Goal: Information Seeking & Learning: Learn about a topic

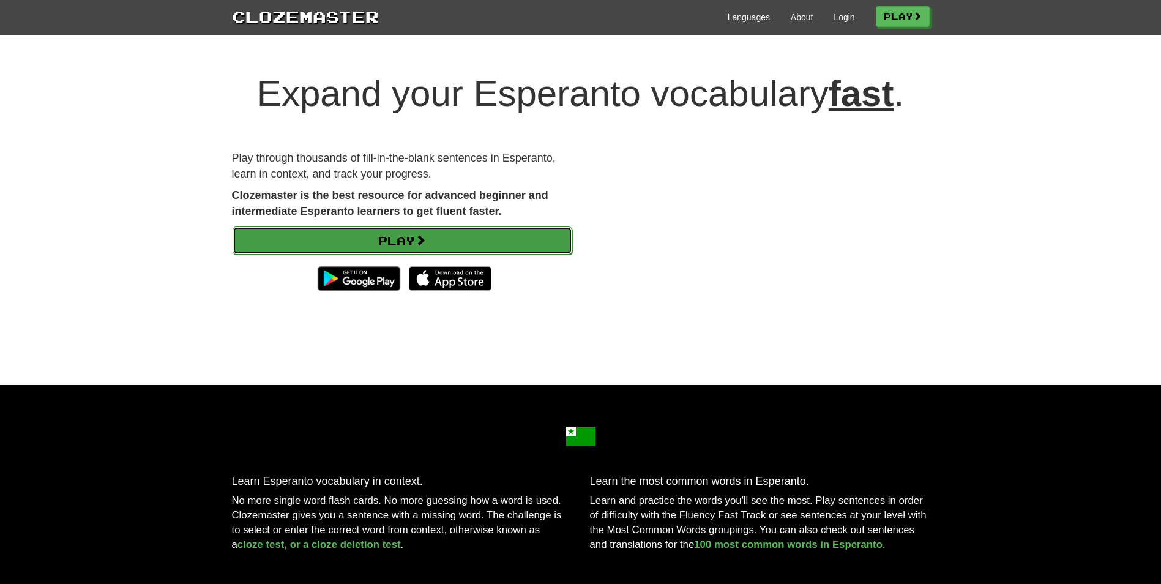
click at [450, 242] on link "Play" at bounding box center [403, 240] width 340 height 28
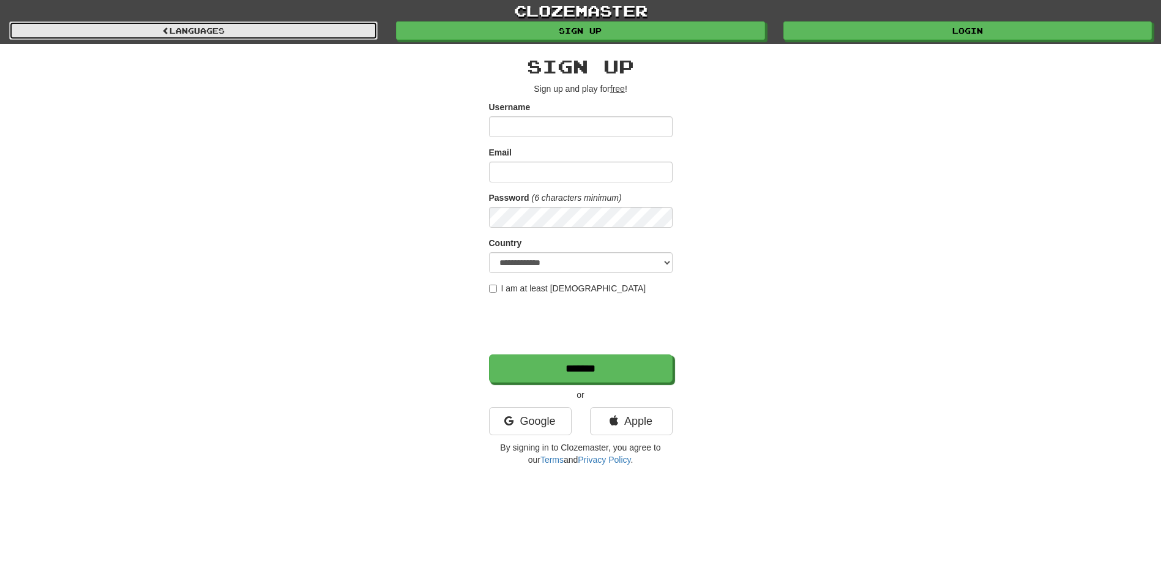
click at [165, 33] on span at bounding box center [165, 30] width 7 height 7
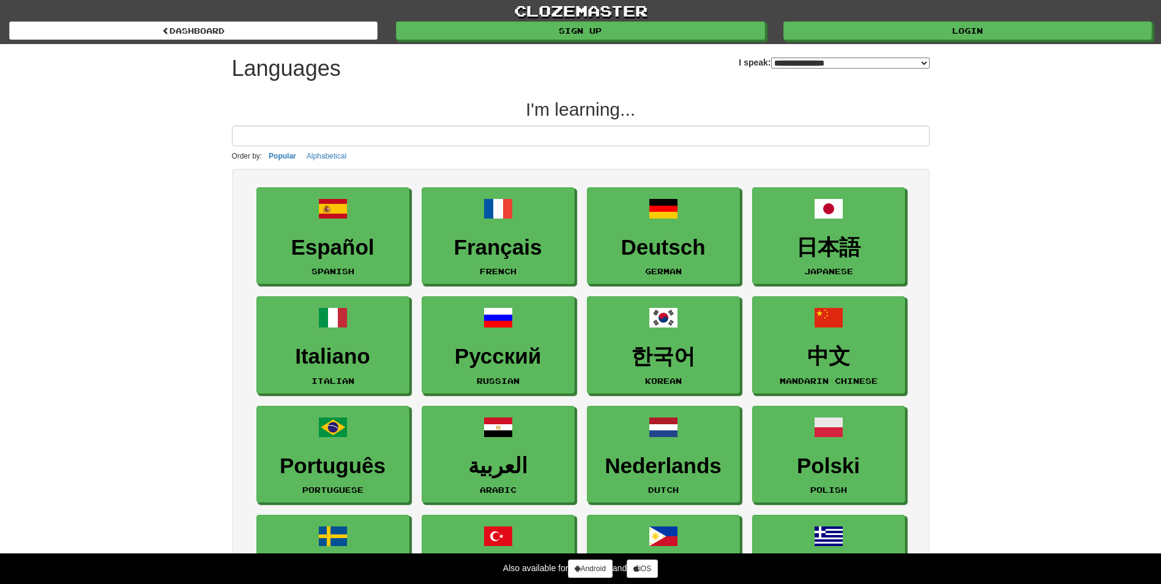
select select "*******"
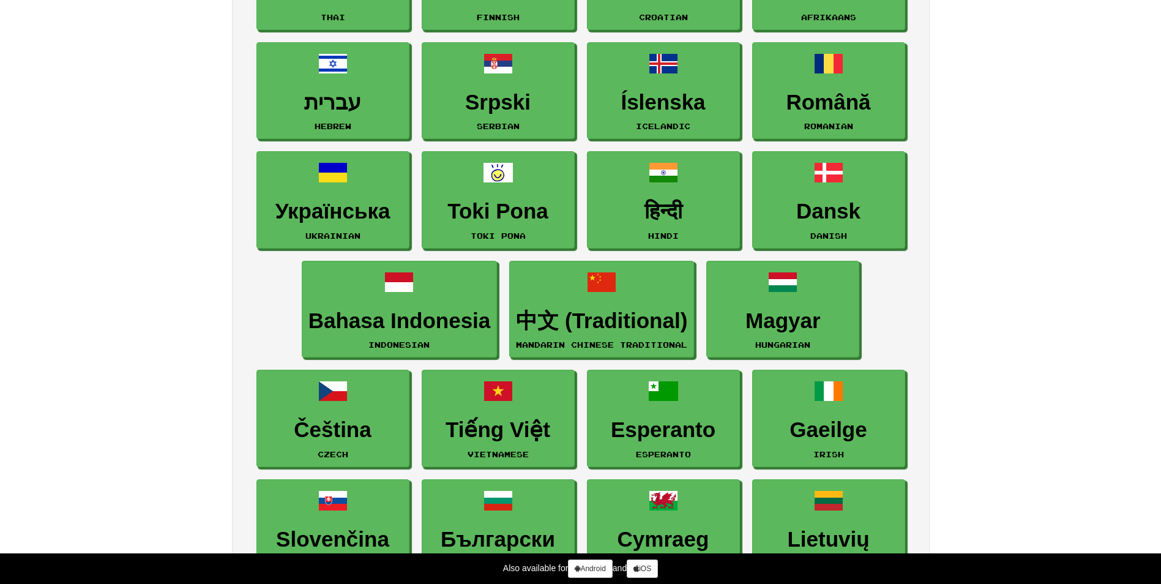
scroll to position [857, 0]
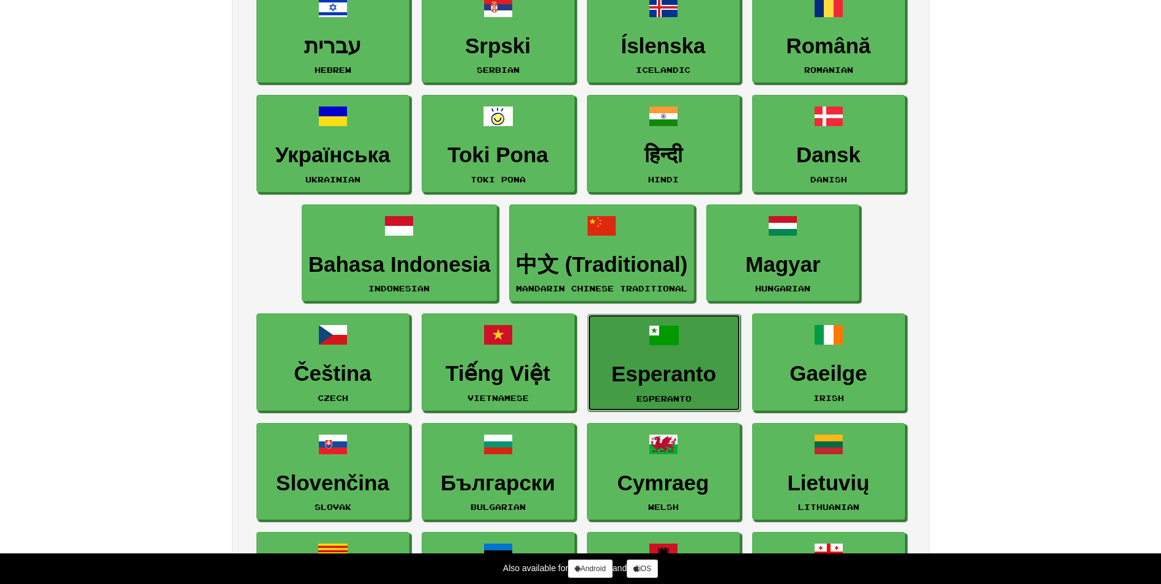
click at [691, 349] on link "Esperanto Esperanto" at bounding box center [663, 362] width 153 height 97
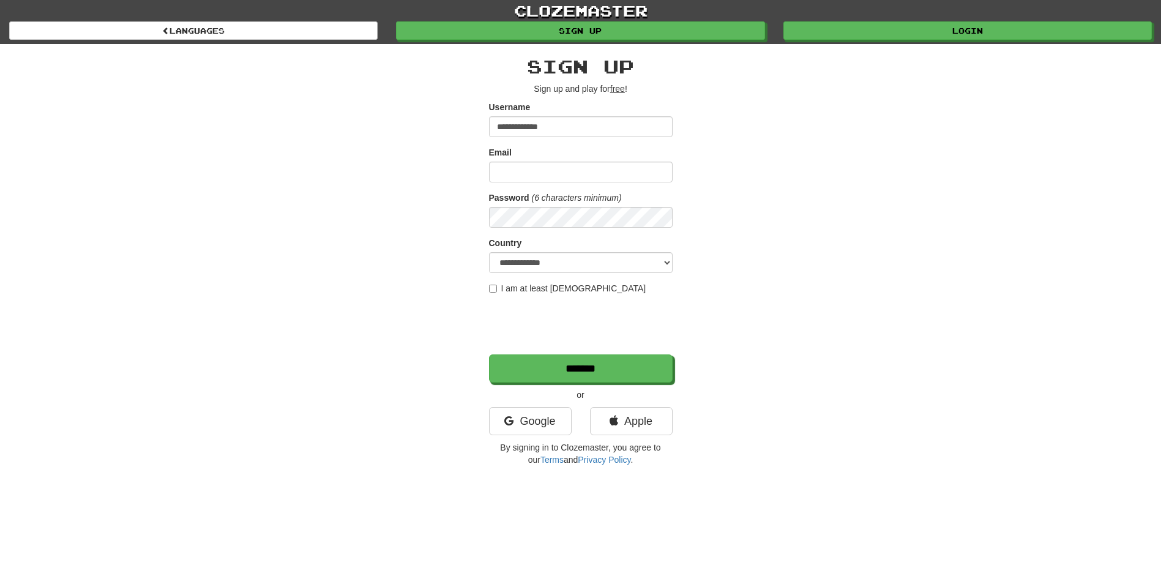
type input "**********"
click at [599, 180] on input "Email" at bounding box center [581, 172] width 184 height 21
type input "**********"
click at [495, 284] on label "I am at least 16 years old" at bounding box center [567, 288] width 157 height 12
click at [587, 377] on input "*******" at bounding box center [581, 369] width 184 height 28
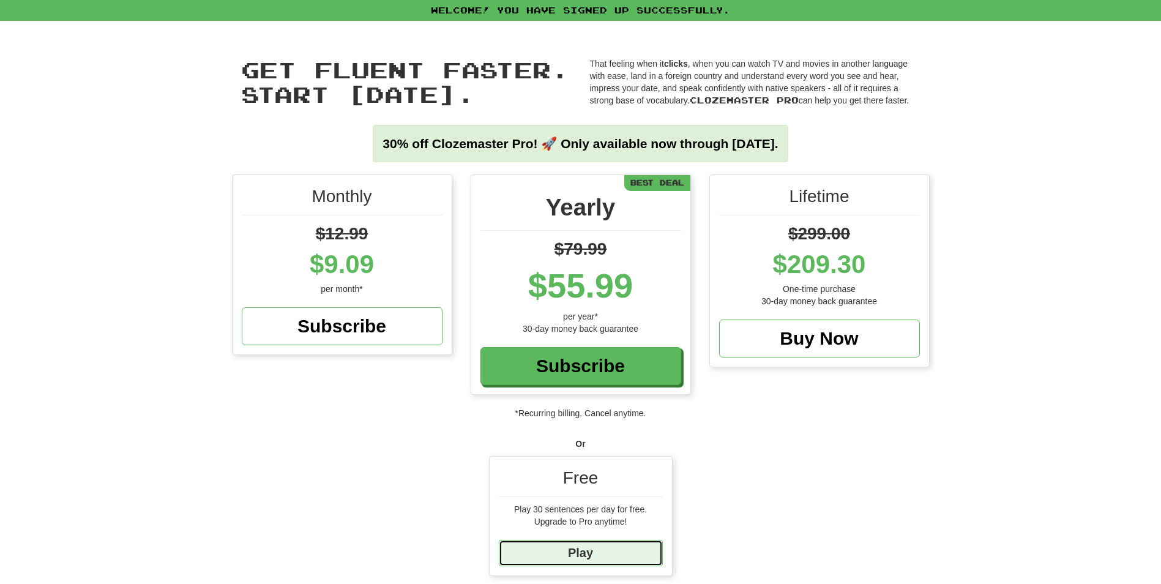
click at [600, 552] on link "Play" at bounding box center [581, 553] width 164 height 26
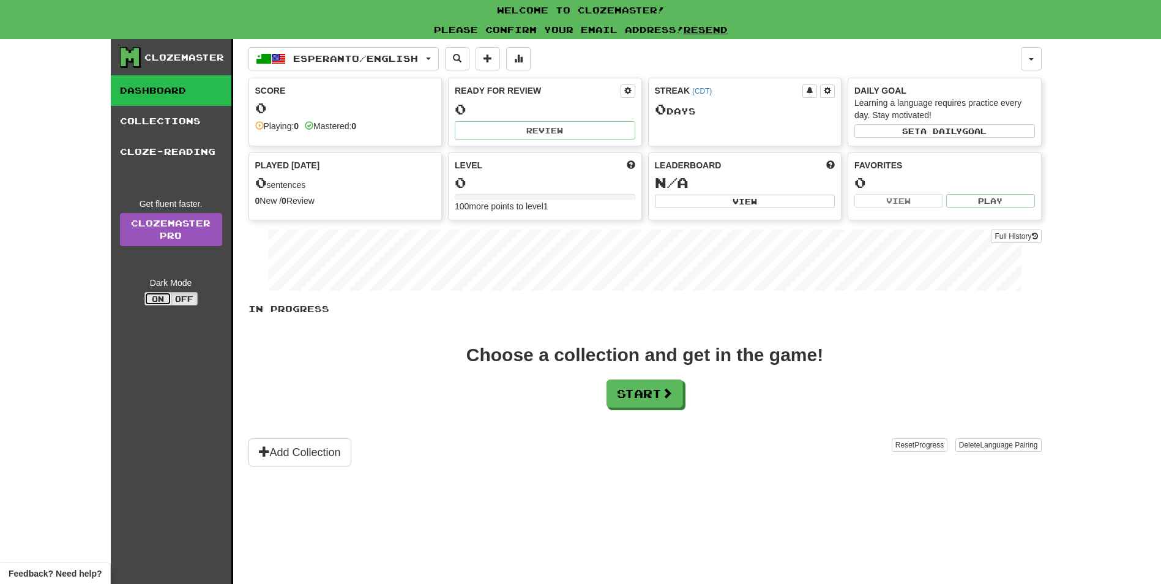
click at [159, 297] on button "On" at bounding box center [157, 298] width 27 height 13
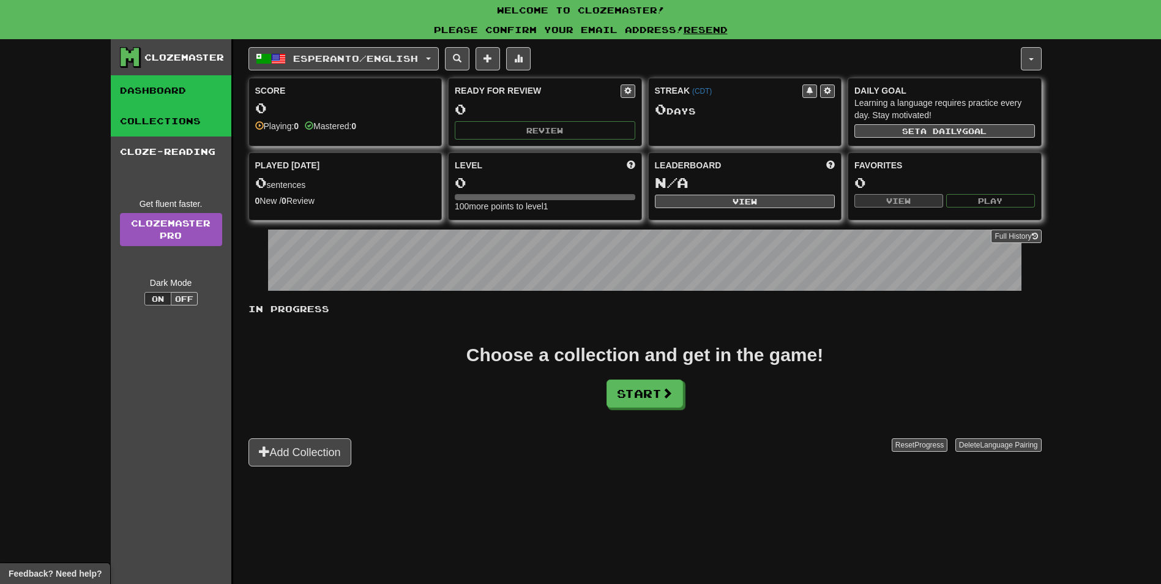
click at [157, 125] on link "Collections" at bounding box center [171, 121] width 121 height 31
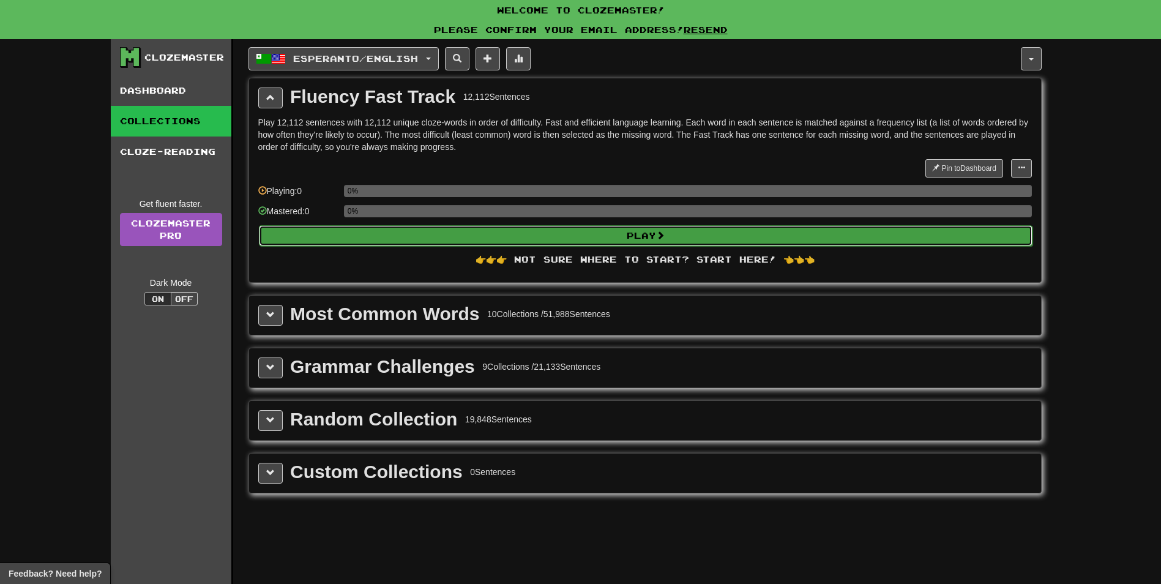
click at [678, 237] on button "Play" at bounding box center [645, 235] width 773 height 21
select select "**"
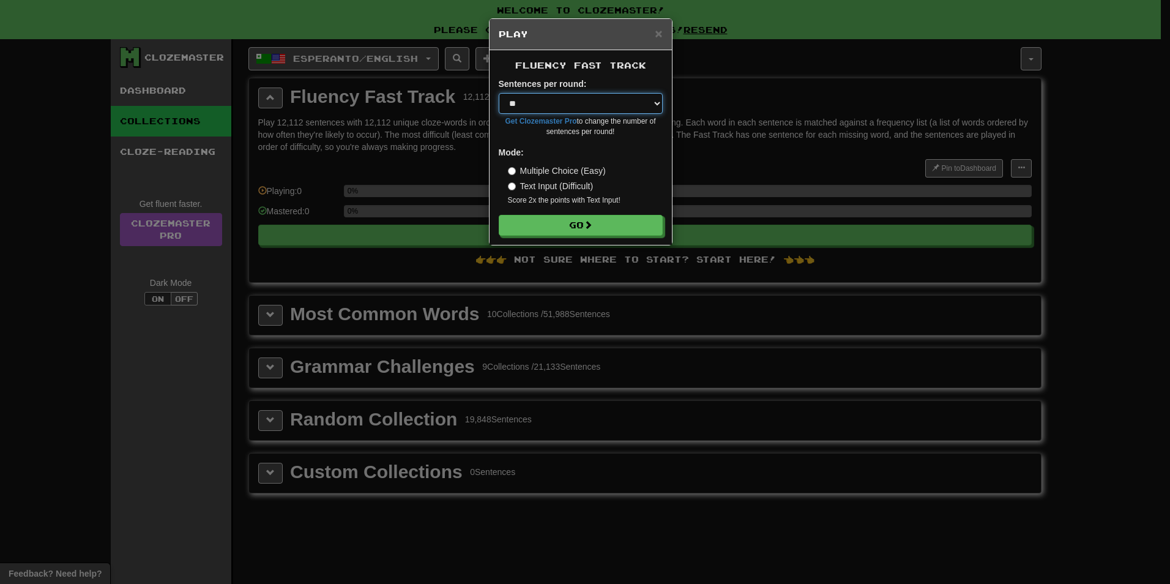
click at [650, 103] on select "* ** ** ** ** ** *** ********" at bounding box center [581, 103] width 164 height 21
click at [499, 93] on select "* ** ** ** ** ** *** ********" at bounding box center [581, 103] width 164 height 21
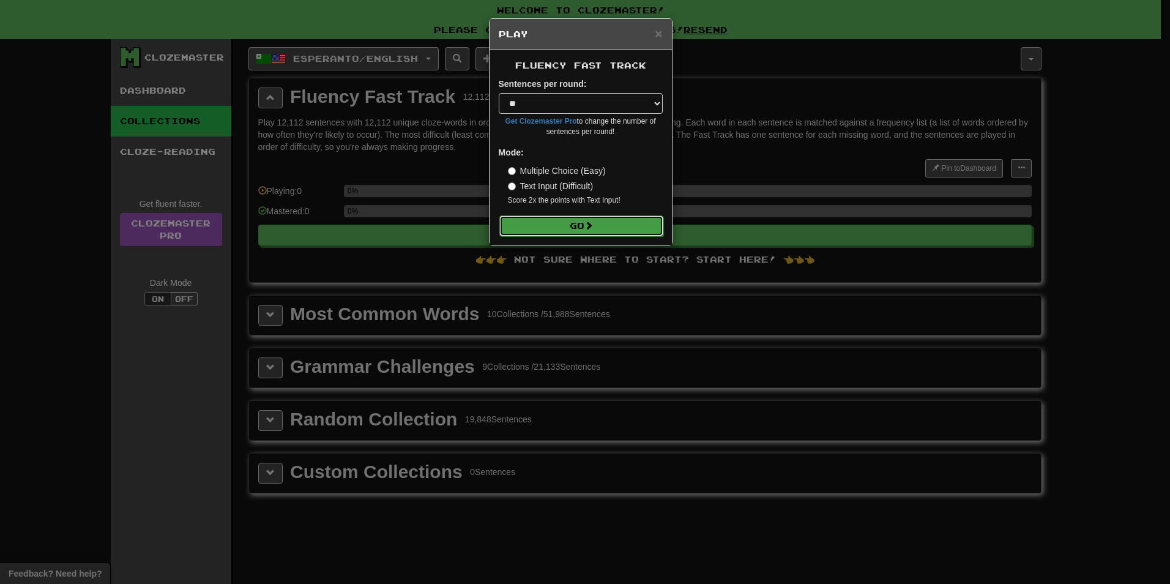
click at [582, 228] on button "Go" at bounding box center [581, 225] width 164 height 21
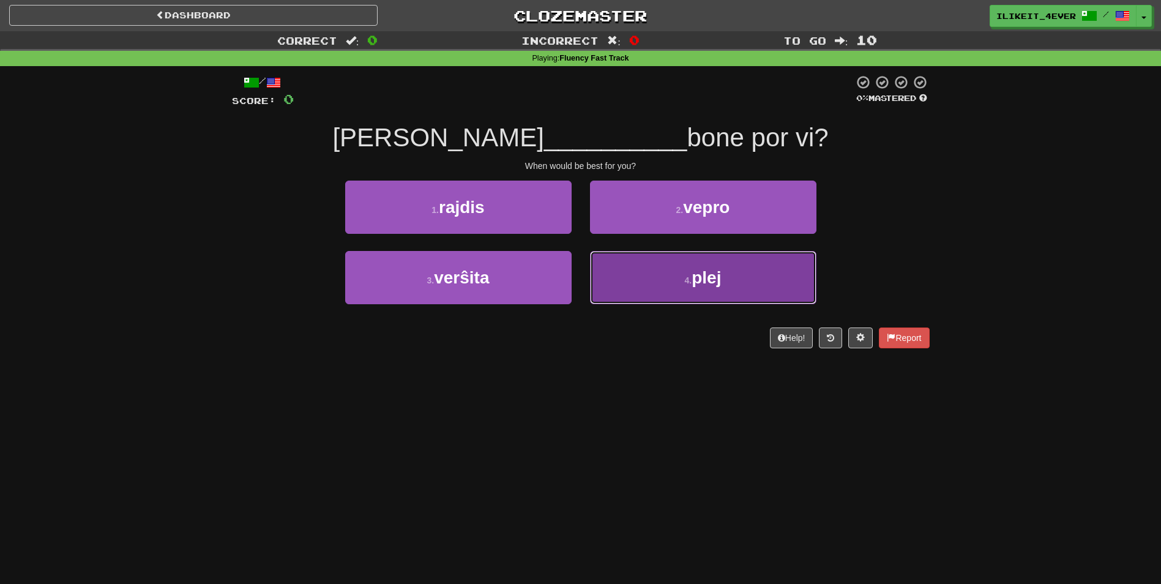
click at [705, 294] on button "4 . plej" at bounding box center [703, 277] width 226 height 53
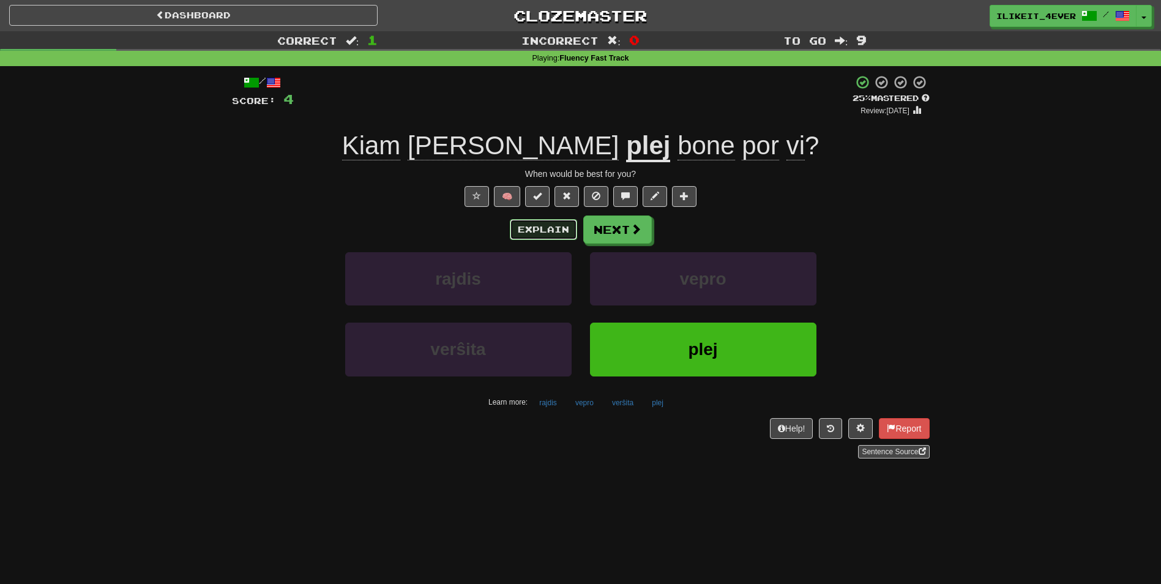
click at [558, 231] on button "Explain" at bounding box center [543, 229] width 67 height 21
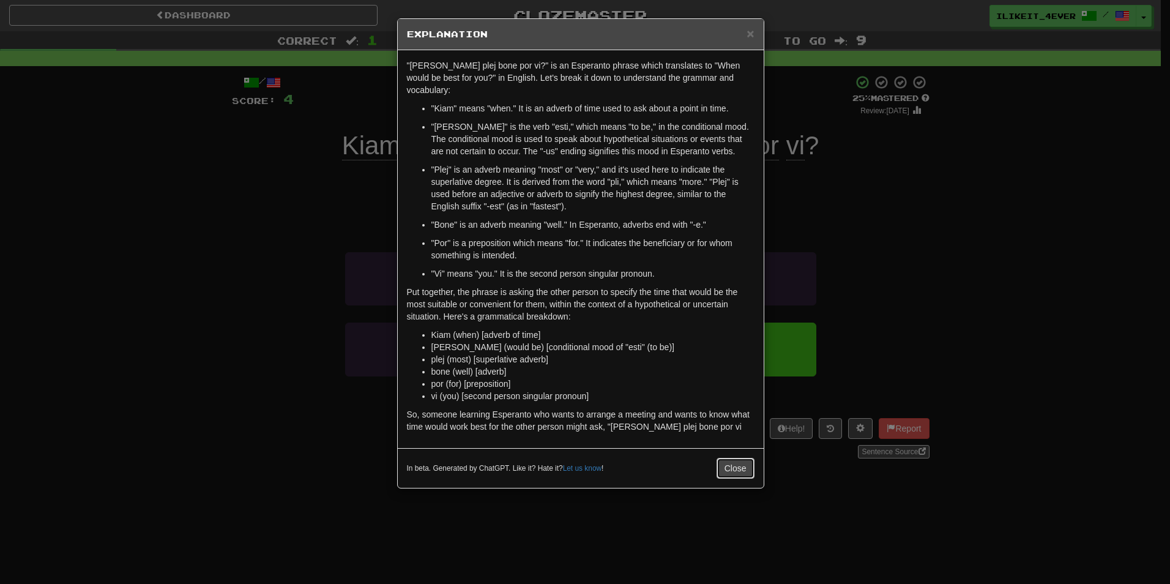
click at [726, 461] on button "Close" at bounding box center [735, 468] width 38 height 21
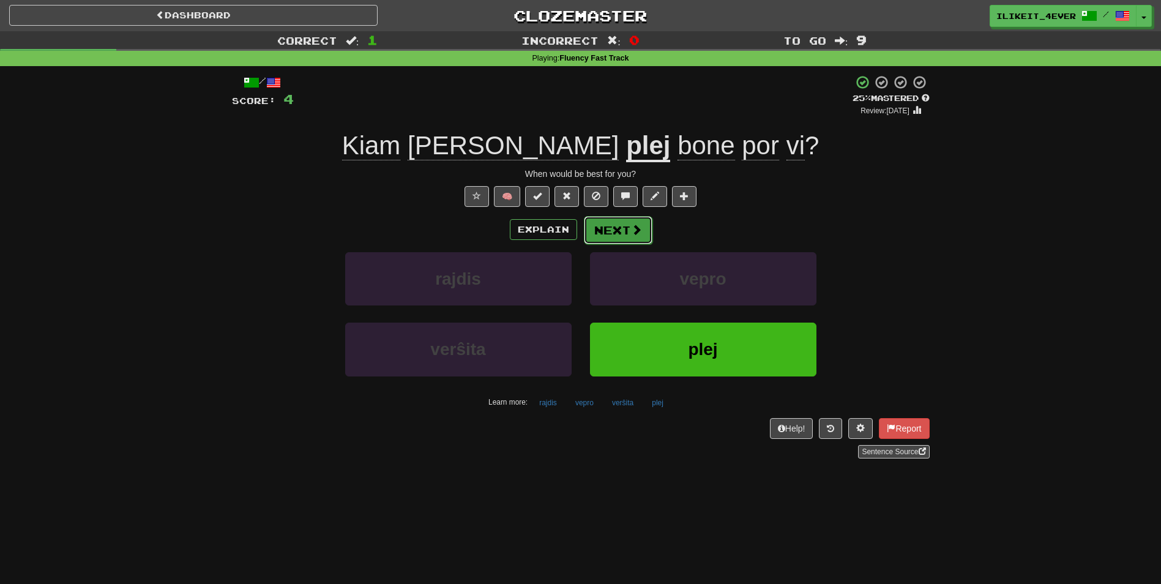
click at [625, 233] on button "Next" at bounding box center [618, 230] width 69 height 28
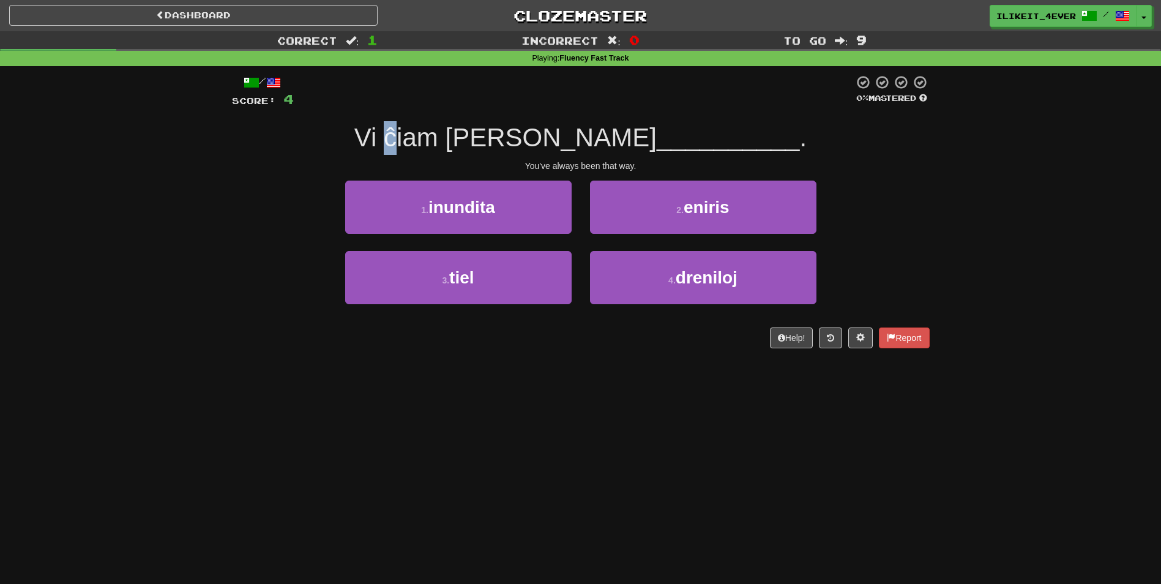
drag, startPoint x: 472, startPoint y: 139, endPoint x: 464, endPoint y: 139, distance: 8.0
click at [464, 139] on span "Vi ĉiam [PERSON_NAME]" at bounding box center [505, 137] width 302 height 29
copy span "ĉ"
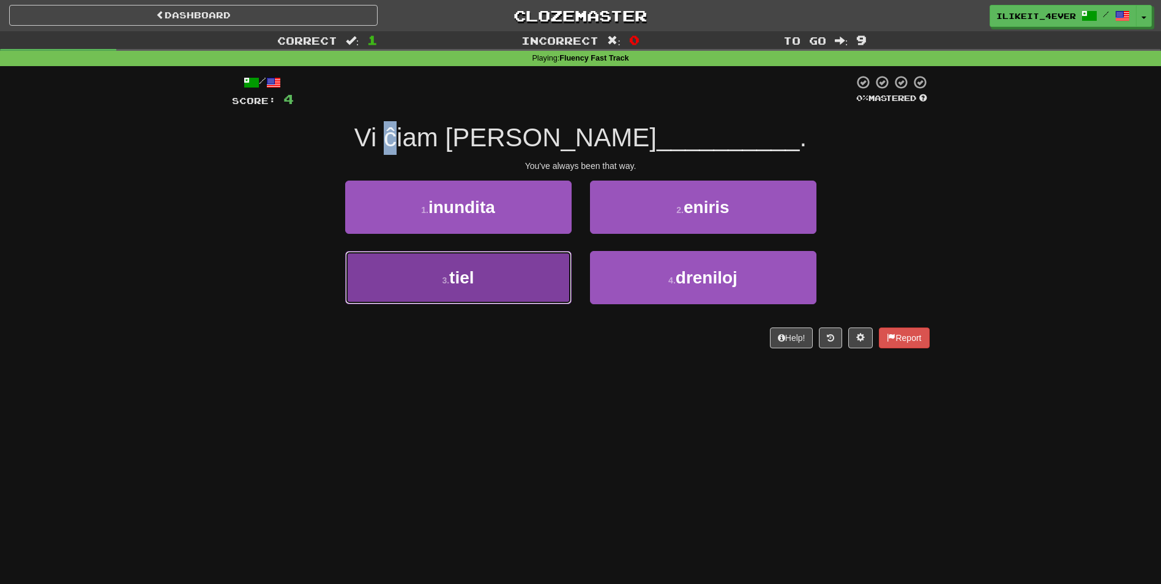
click at [451, 293] on button "3 . [GEOGRAPHIC_DATA]" at bounding box center [458, 277] width 226 height 53
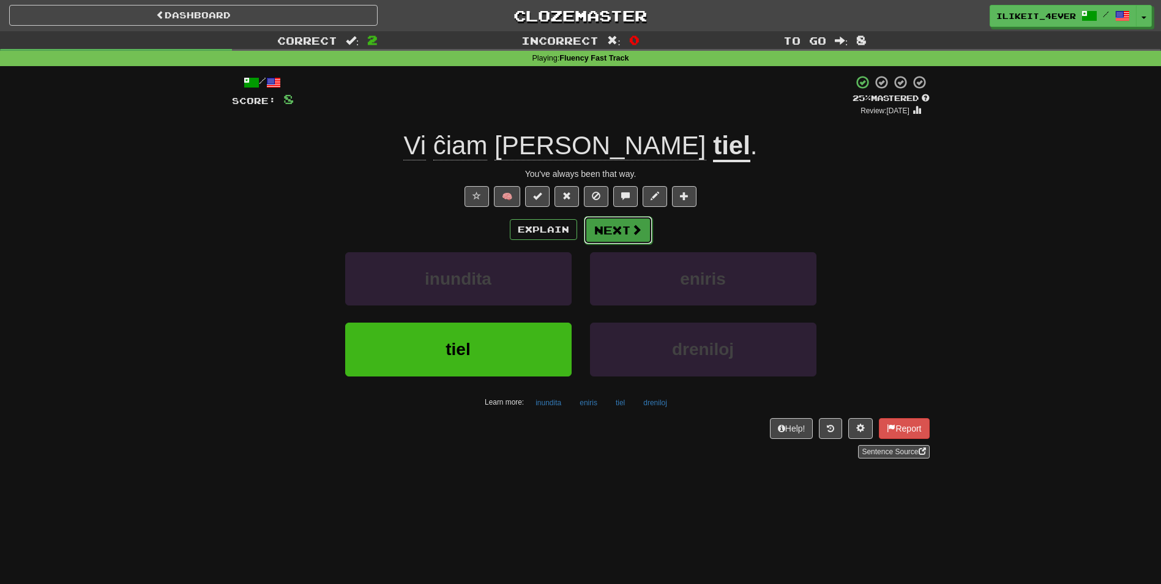
click at [625, 225] on button "Next" at bounding box center [618, 230] width 69 height 28
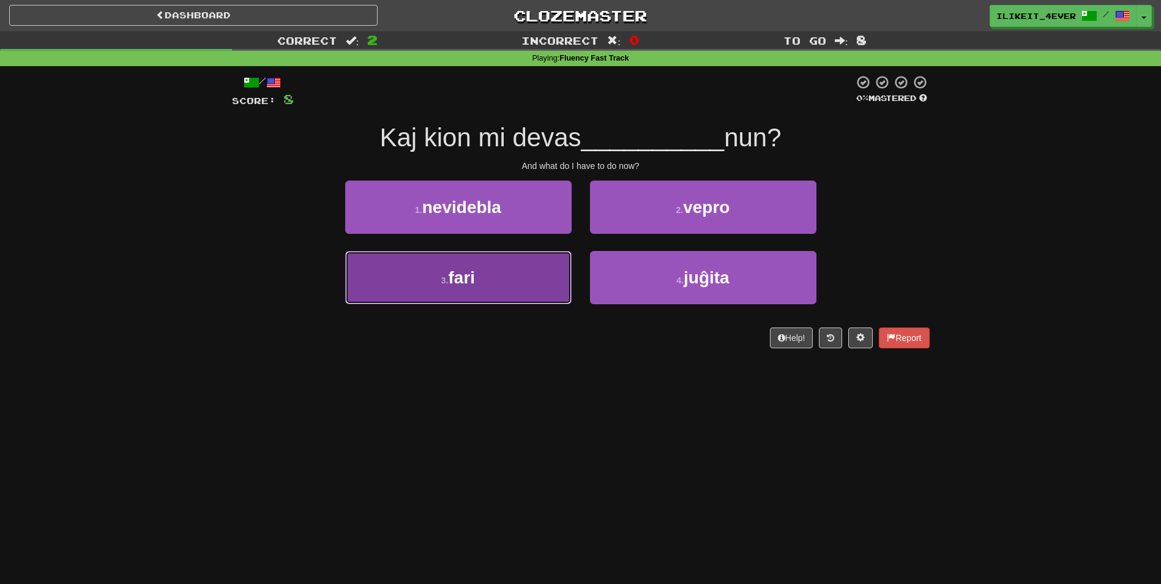
click at [543, 275] on button "3 . fari" at bounding box center [458, 277] width 226 height 53
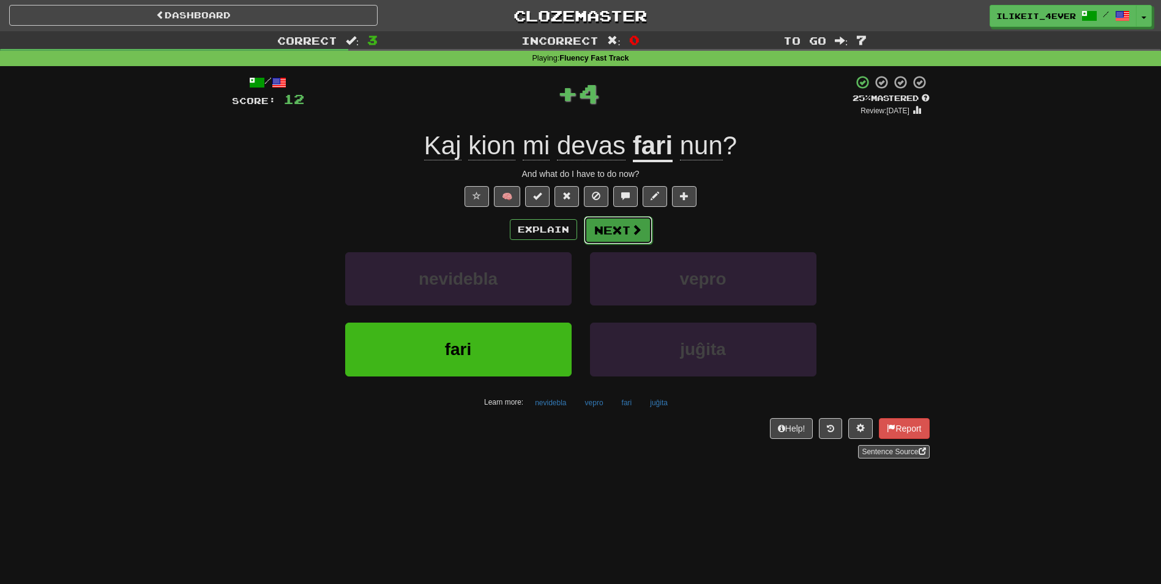
click at [626, 234] on button "Next" at bounding box center [618, 230] width 69 height 28
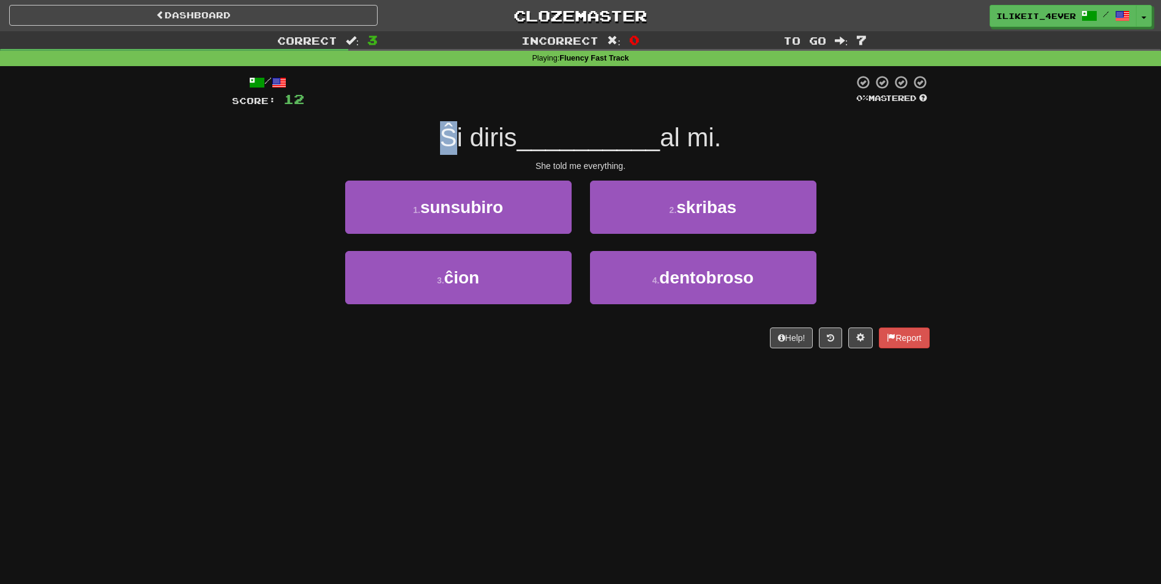
drag, startPoint x: 448, startPoint y: 138, endPoint x: 422, endPoint y: 132, distance: 27.2
click at [422, 132] on div "Ŝi diris __________ al mi." at bounding box center [581, 138] width 698 height 34
copy span "Ŝ"
click at [551, 106] on div at bounding box center [578, 92] width 549 height 34
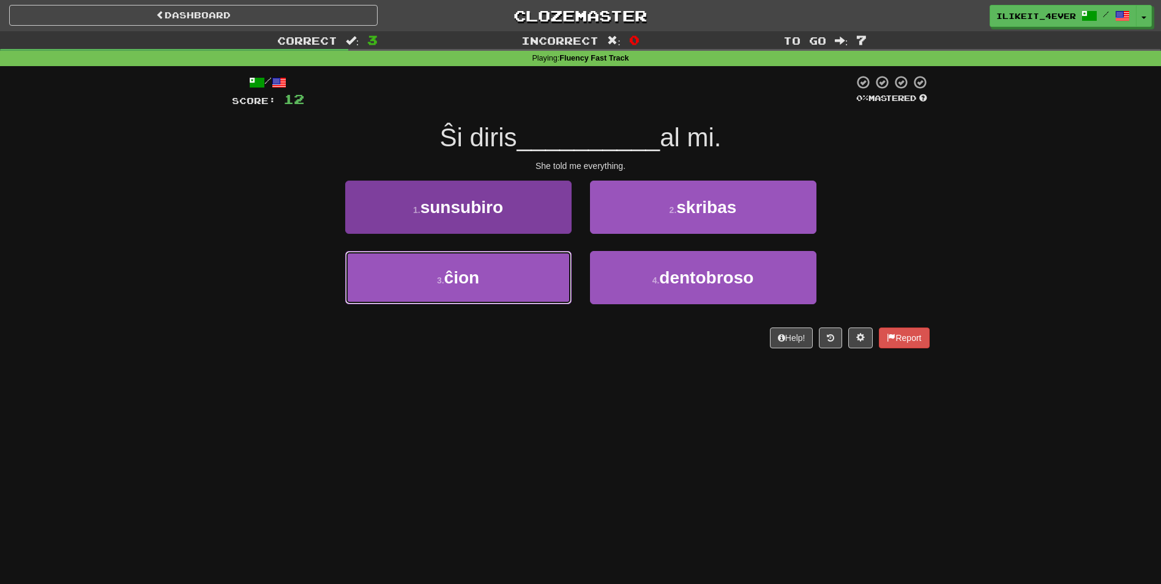
click at [475, 274] on span "ĉion" at bounding box center [461, 277] width 35 height 19
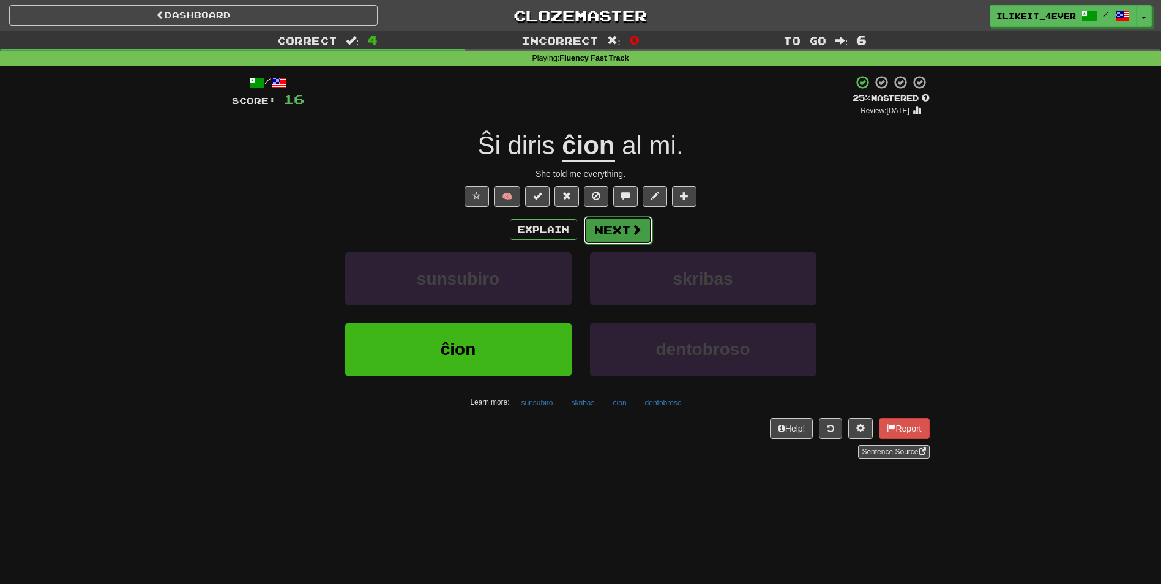
click at [622, 233] on button "Next" at bounding box center [618, 230] width 69 height 28
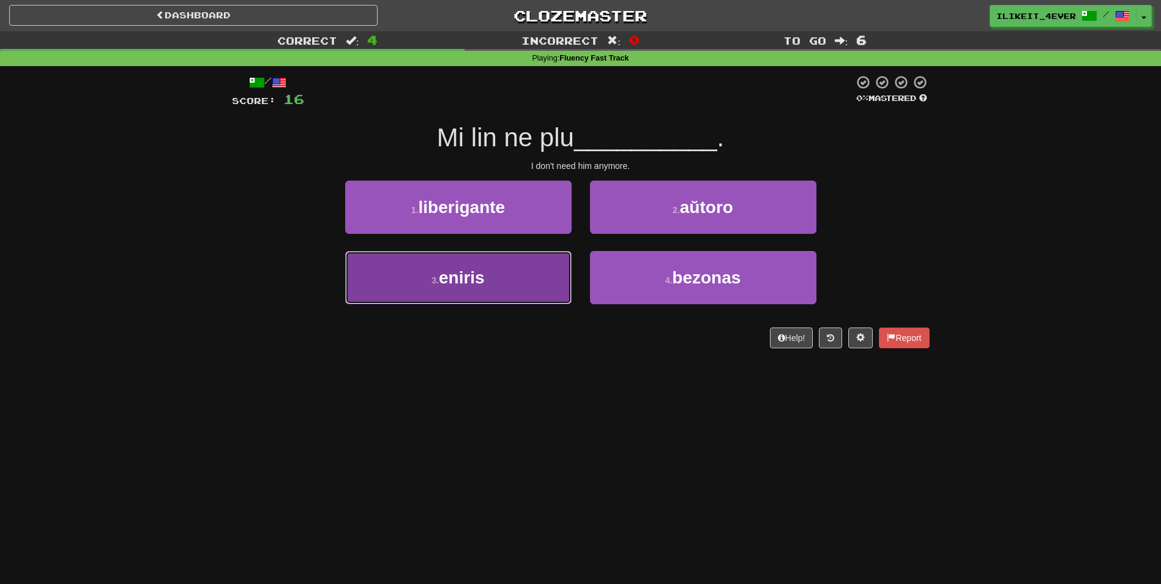
click at [537, 272] on button "3 . eniris" at bounding box center [458, 277] width 226 height 53
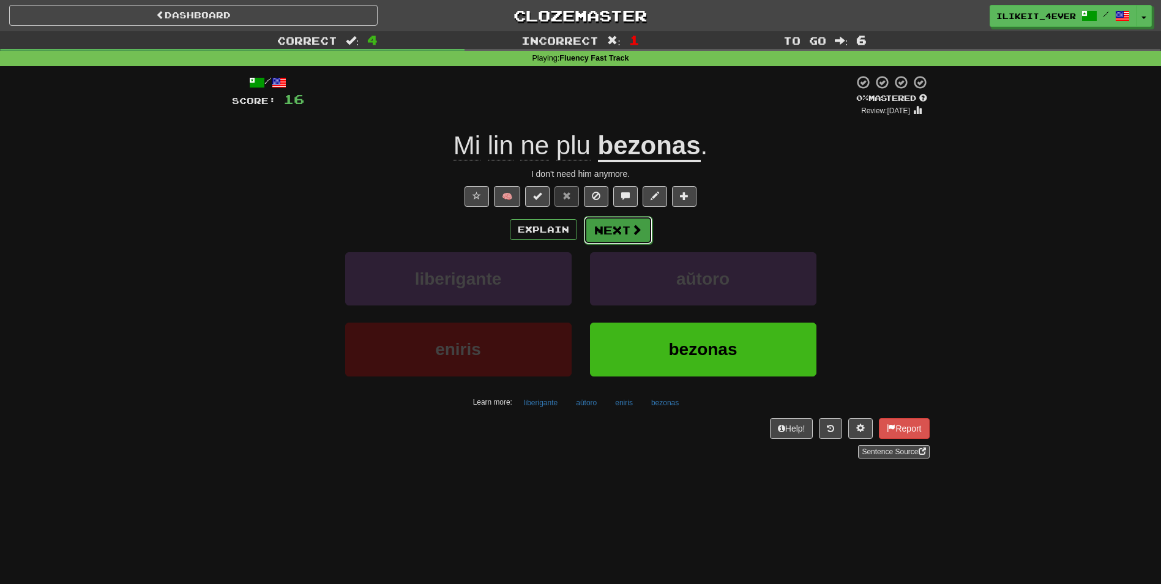
click at [617, 228] on button "Next" at bounding box center [618, 230] width 69 height 28
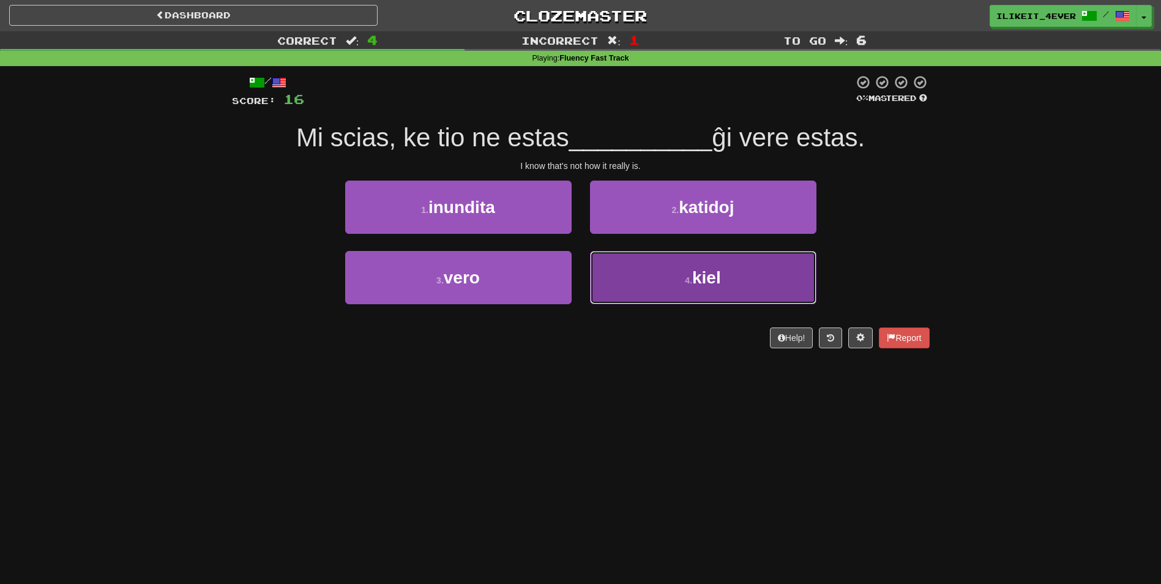
click at [750, 283] on button "4 . kiel" at bounding box center [703, 277] width 226 height 53
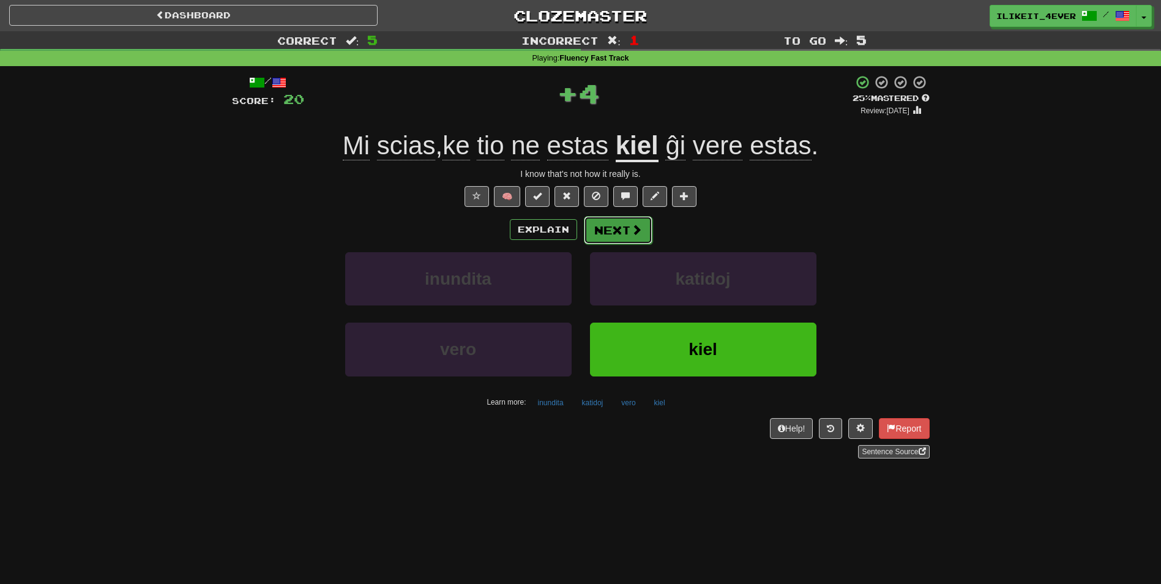
click at [633, 229] on span at bounding box center [636, 229] width 11 height 11
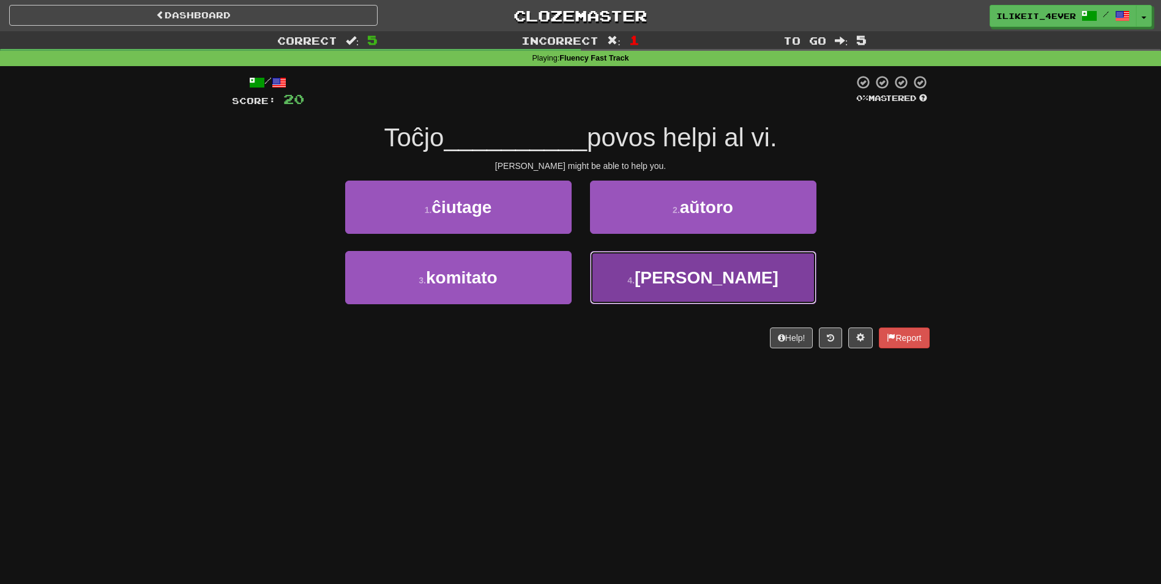
click at [757, 292] on button "4 . eble" at bounding box center [703, 277] width 226 height 53
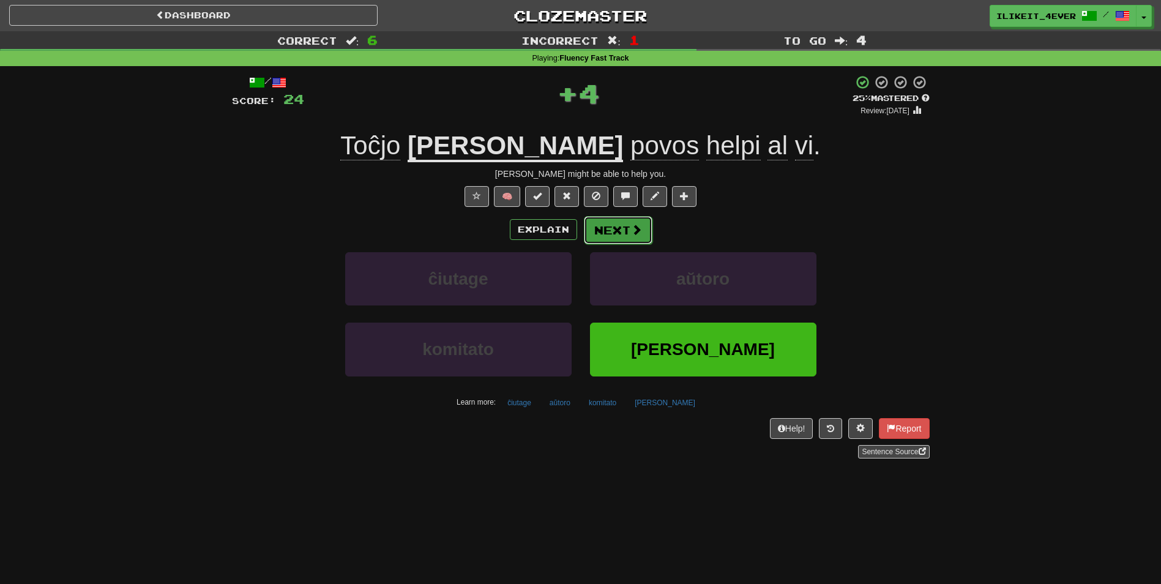
click at [631, 233] on span at bounding box center [636, 229] width 11 height 11
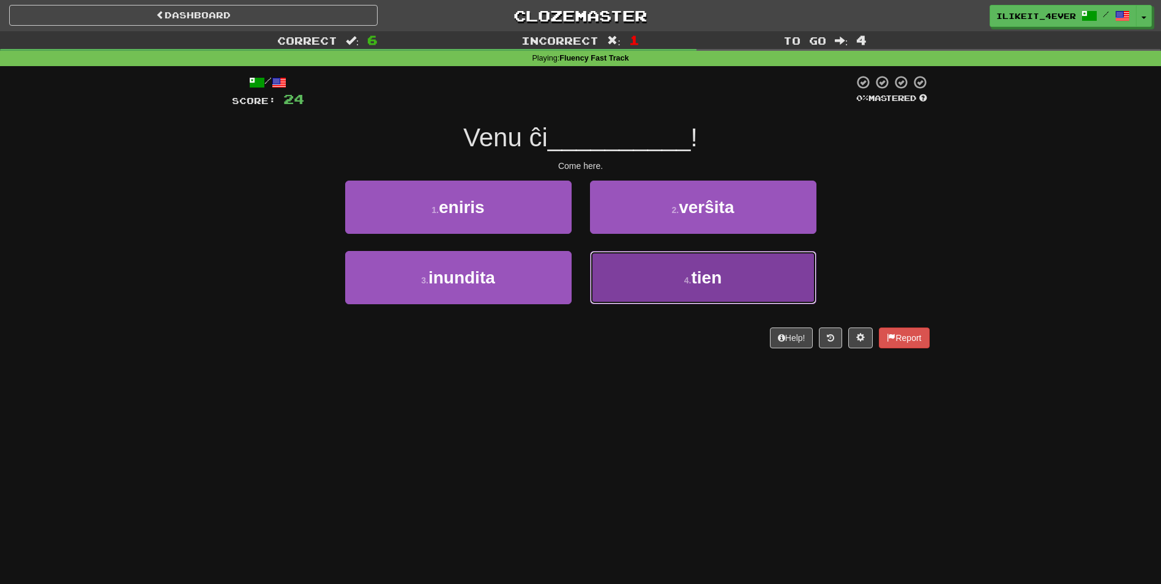
click at [696, 286] on span "tien" at bounding box center [706, 277] width 31 height 19
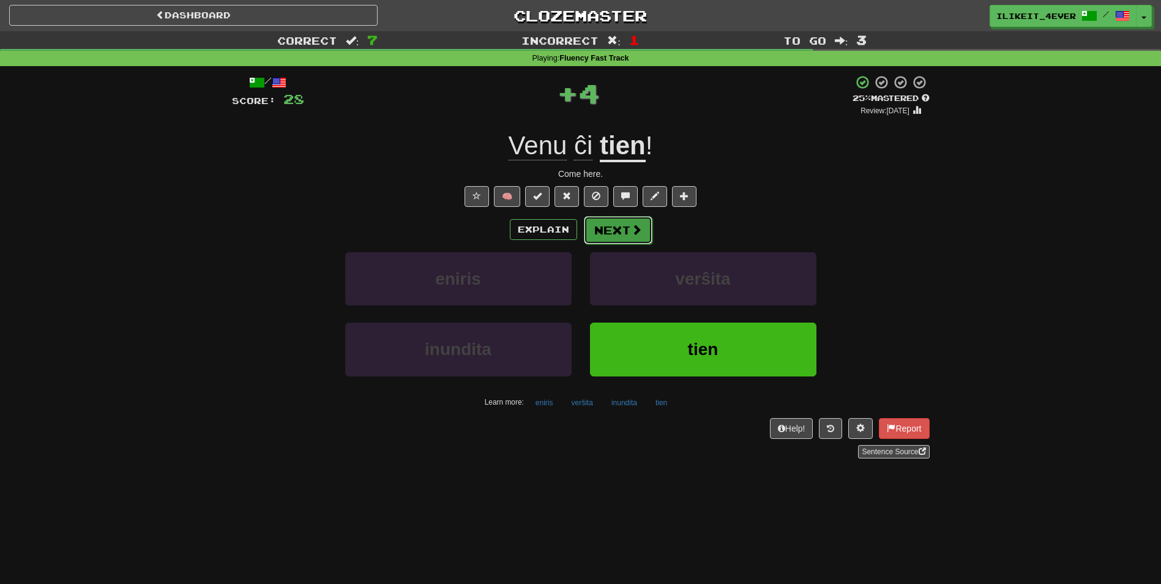
click at [631, 235] on span at bounding box center [636, 229] width 11 height 11
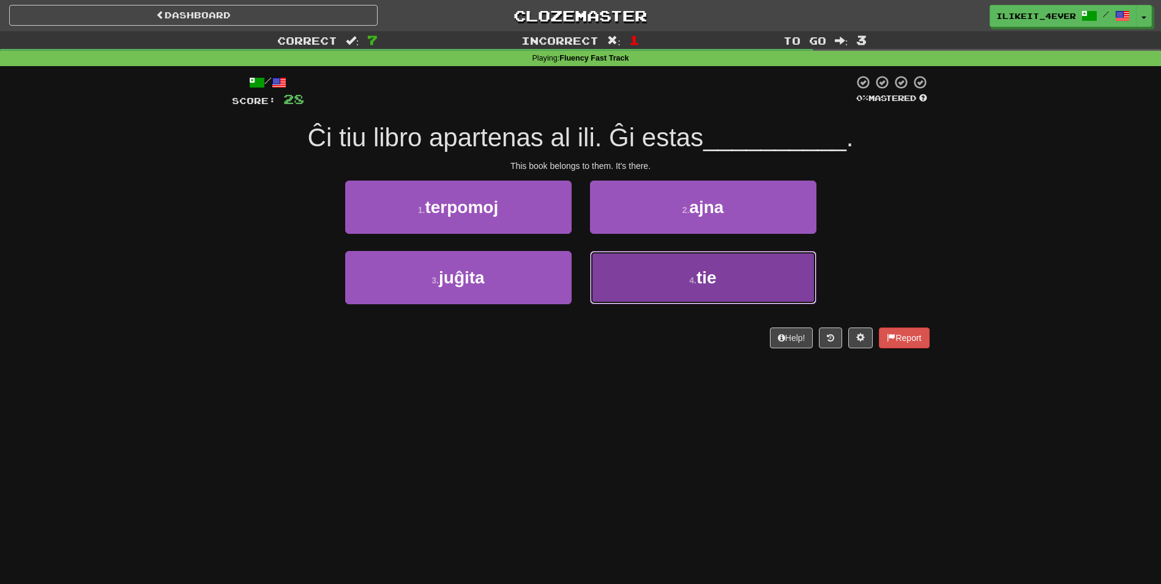
click at [663, 270] on button "4 . tie" at bounding box center [703, 277] width 226 height 53
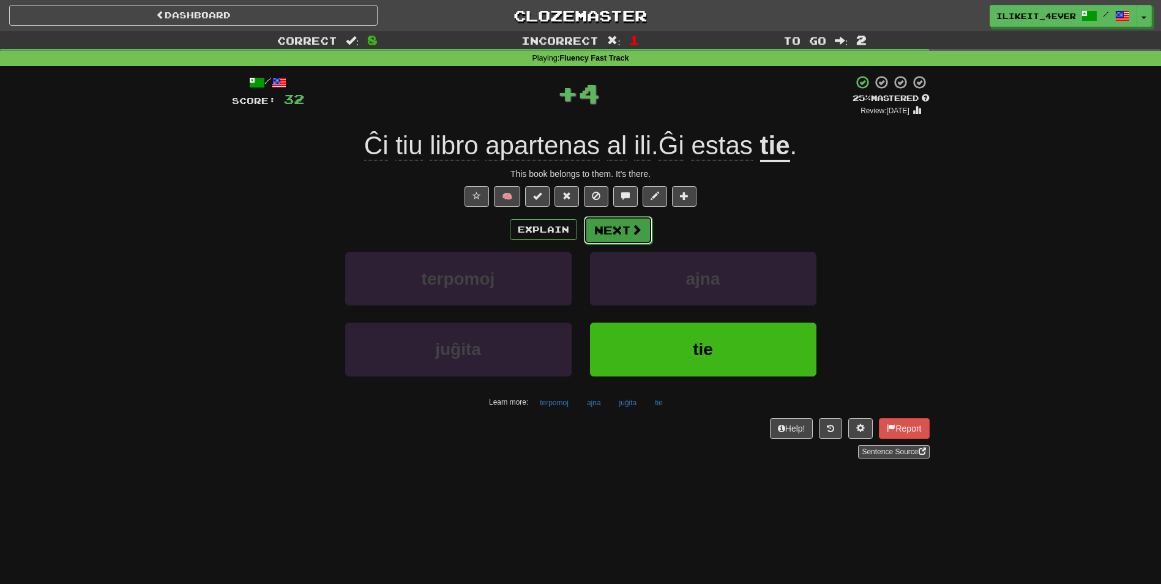
click at [624, 225] on button "Next" at bounding box center [618, 230] width 69 height 28
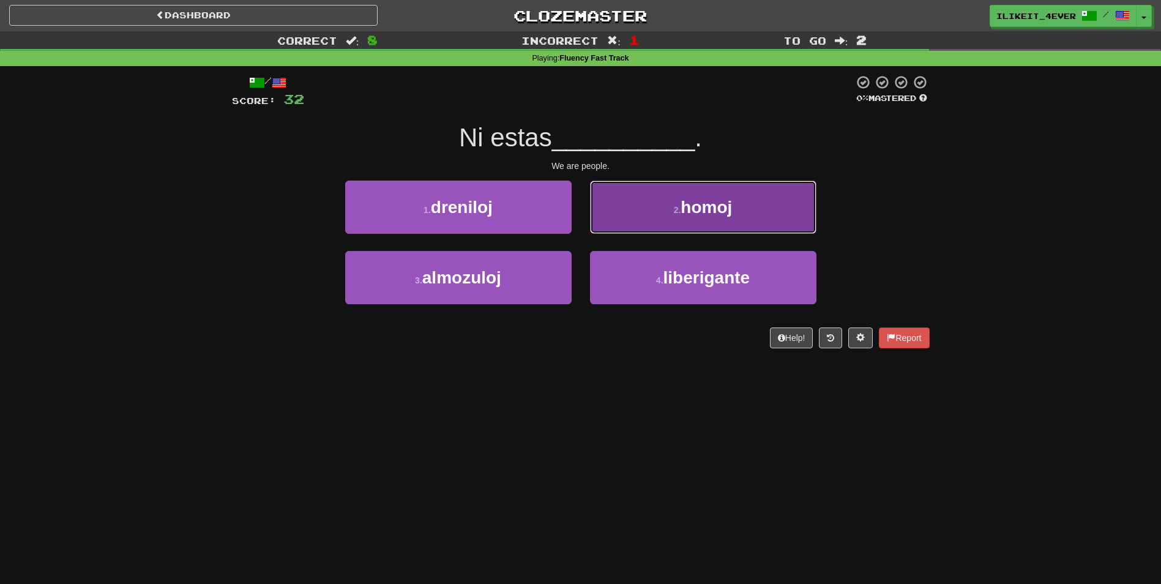
click at [697, 212] on span "homoj" at bounding box center [705, 207] width 51 height 19
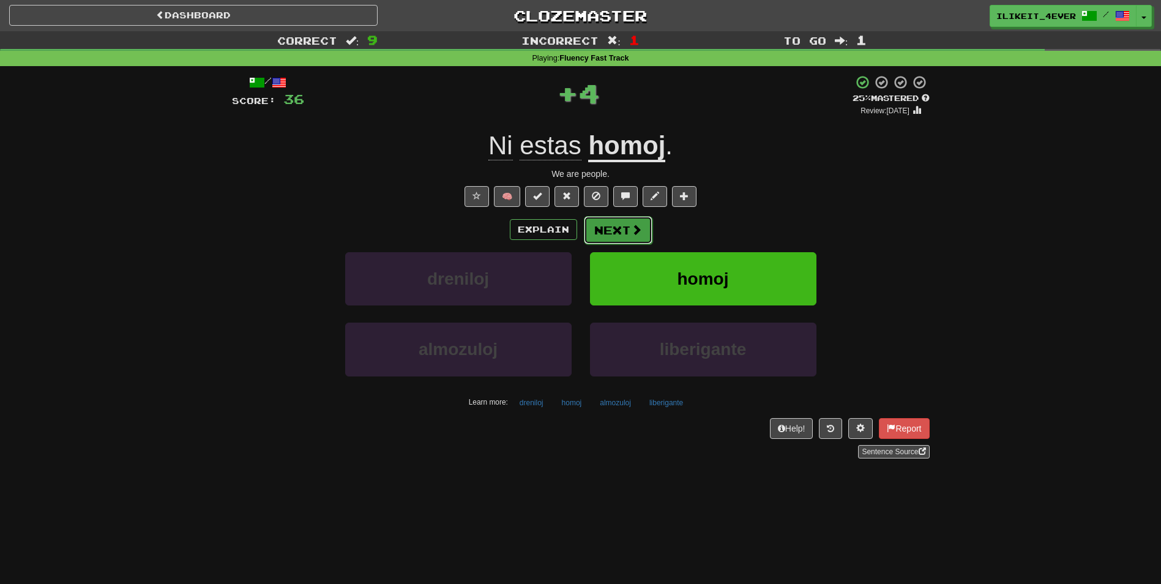
click at [628, 231] on button "Next" at bounding box center [618, 230] width 69 height 28
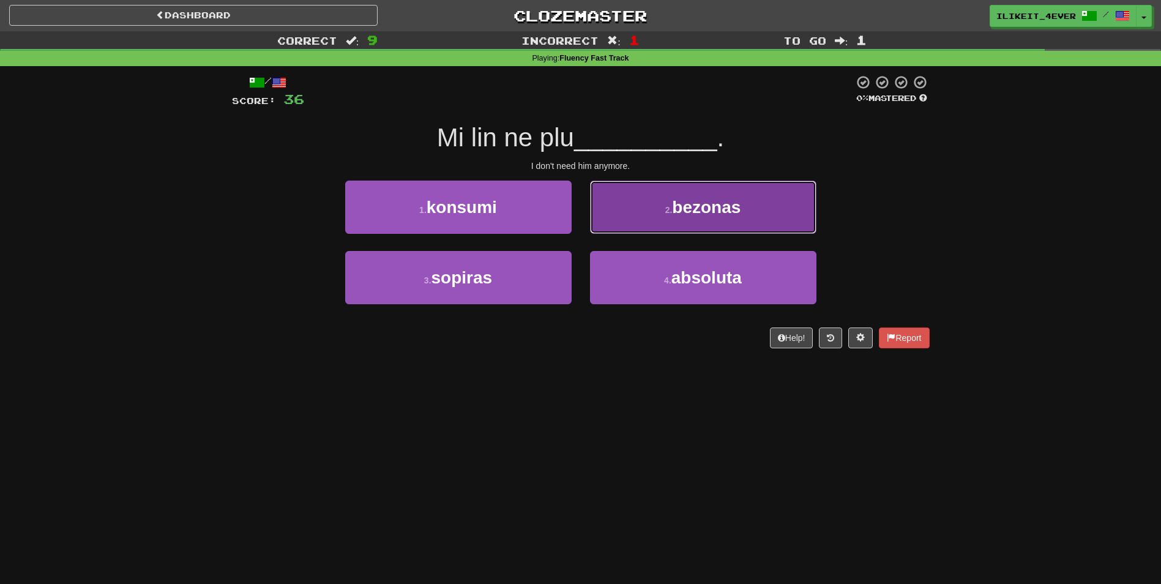
click at [642, 199] on button "2 . bezonas" at bounding box center [703, 206] width 226 height 53
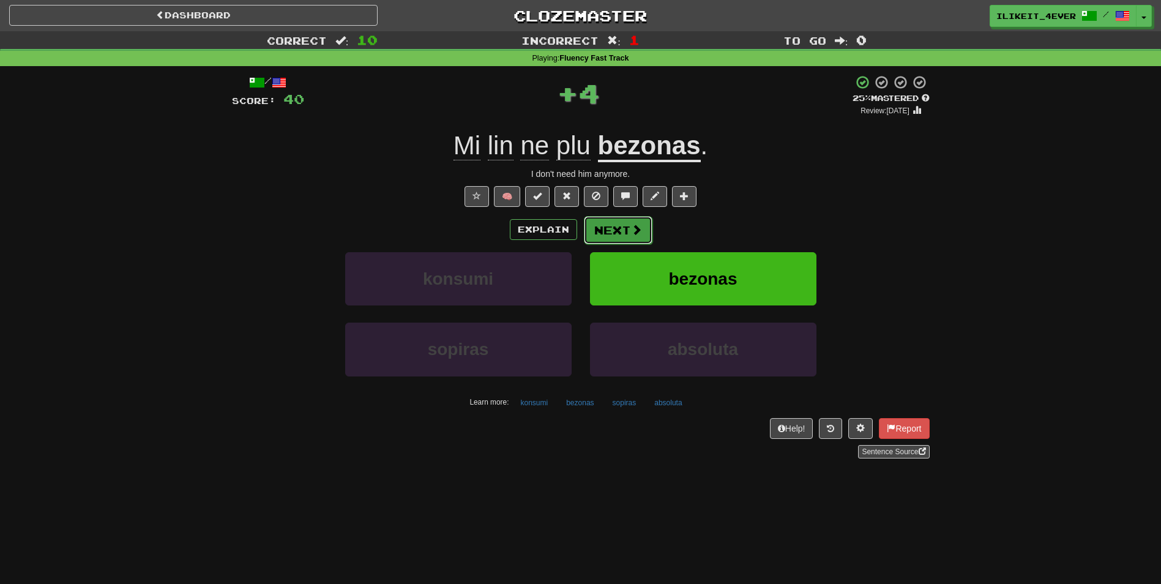
click at [630, 236] on button "Next" at bounding box center [618, 230] width 69 height 28
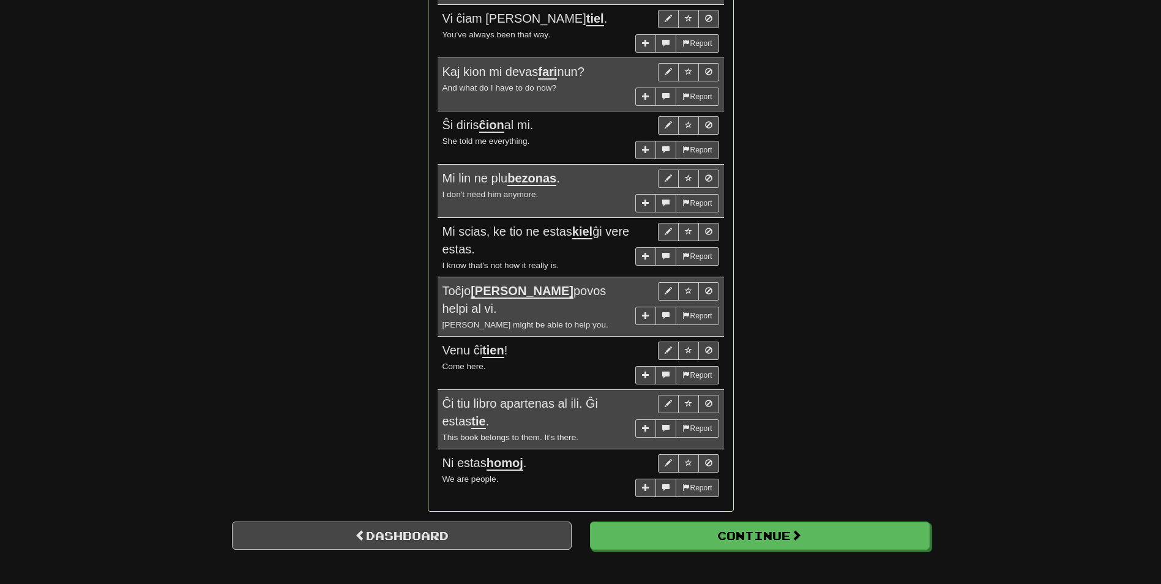
scroll to position [795, 0]
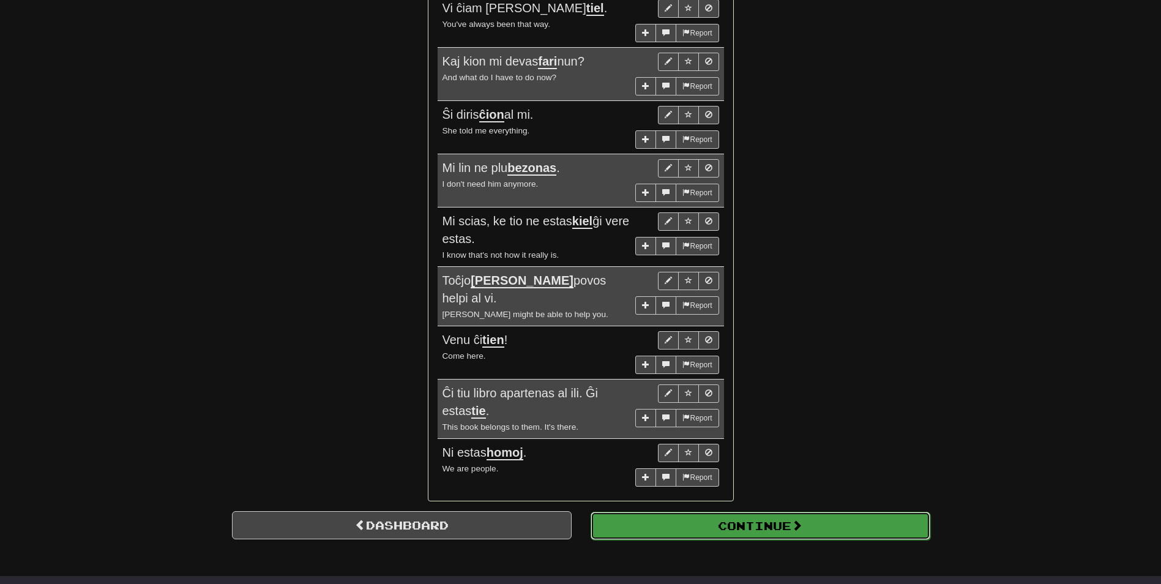
click at [763, 513] on button "Continue" at bounding box center [760, 526] width 340 height 28
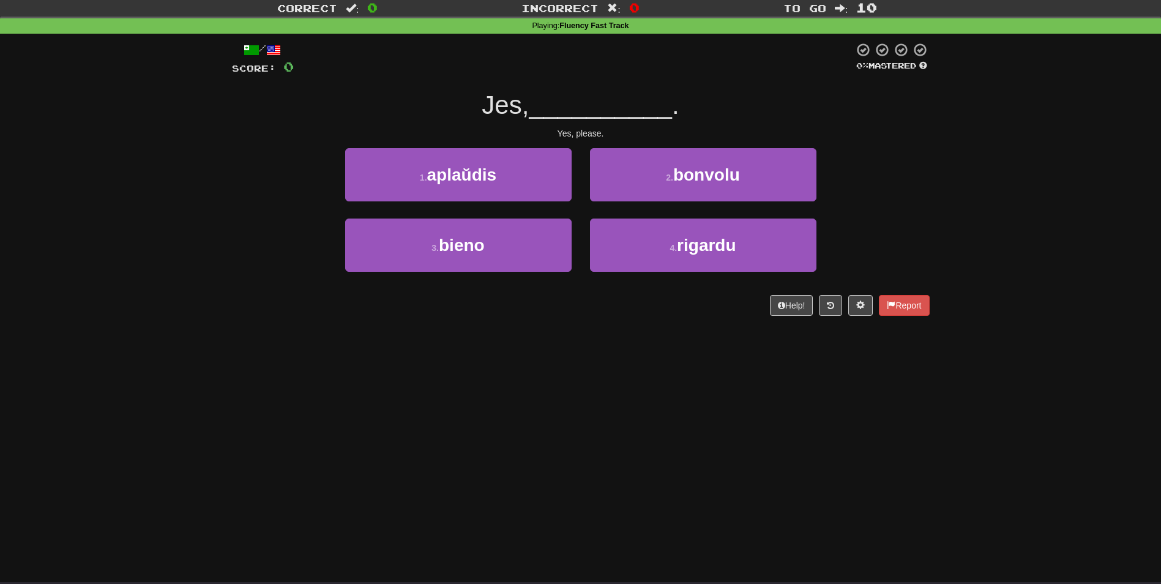
scroll to position [0, 0]
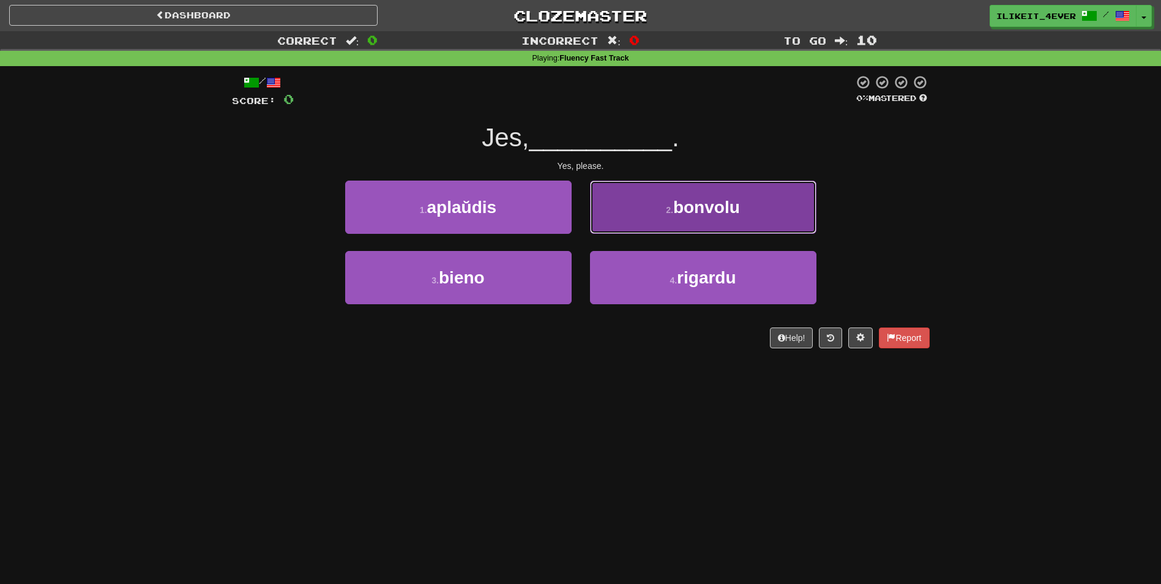
click at [680, 215] on span "bonvolu" at bounding box center [706, 207] width 67 height 19
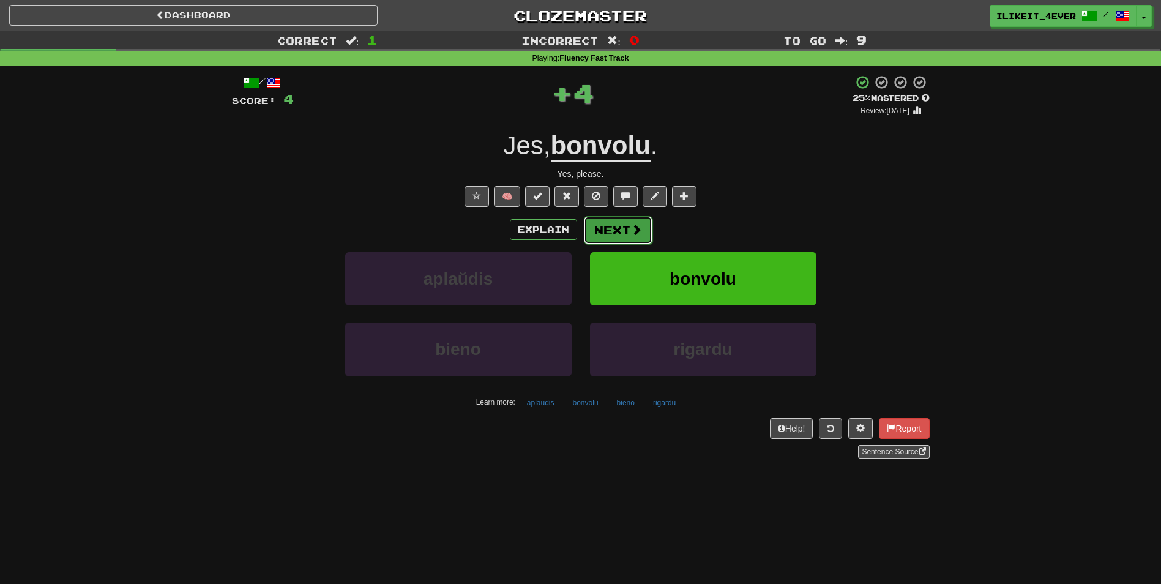
click at [638, 227] on span at bounding box center [636, 229] width 11 height 11
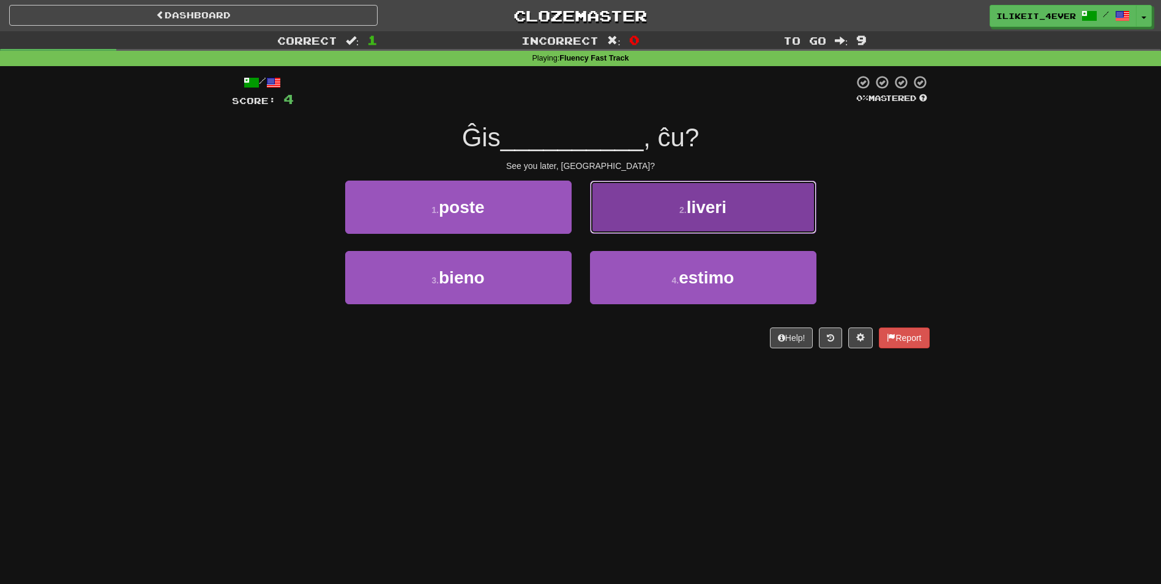
click at [737, 215] on button "2 . liveri" at bounding box center [703, 206] width 226 height 53
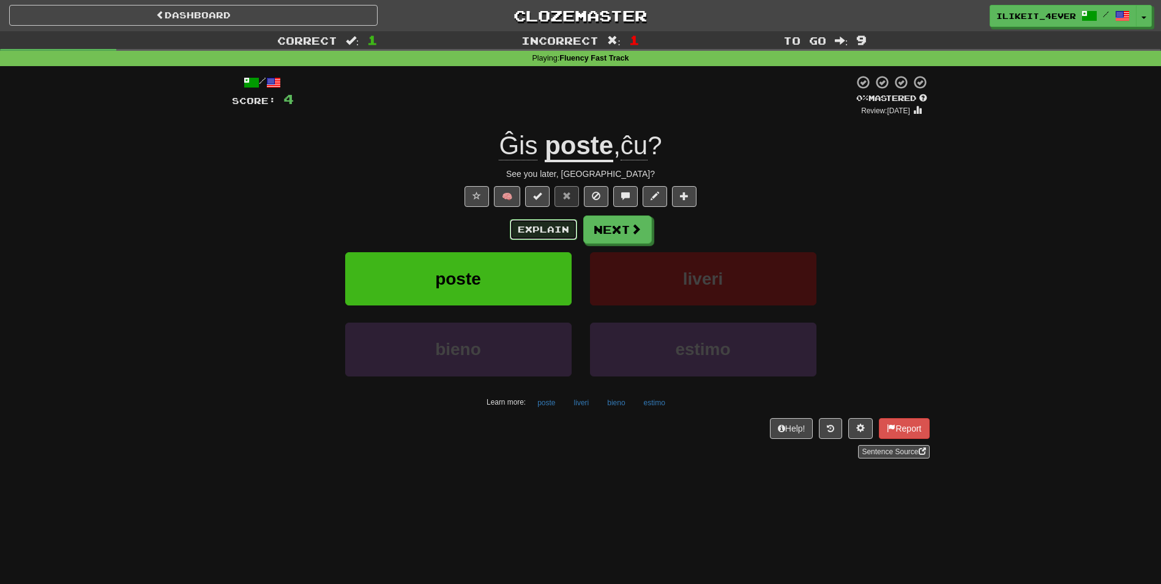
click at [560, 229] on button "Explain" at bounding box center [543, 229] width 67 height 21
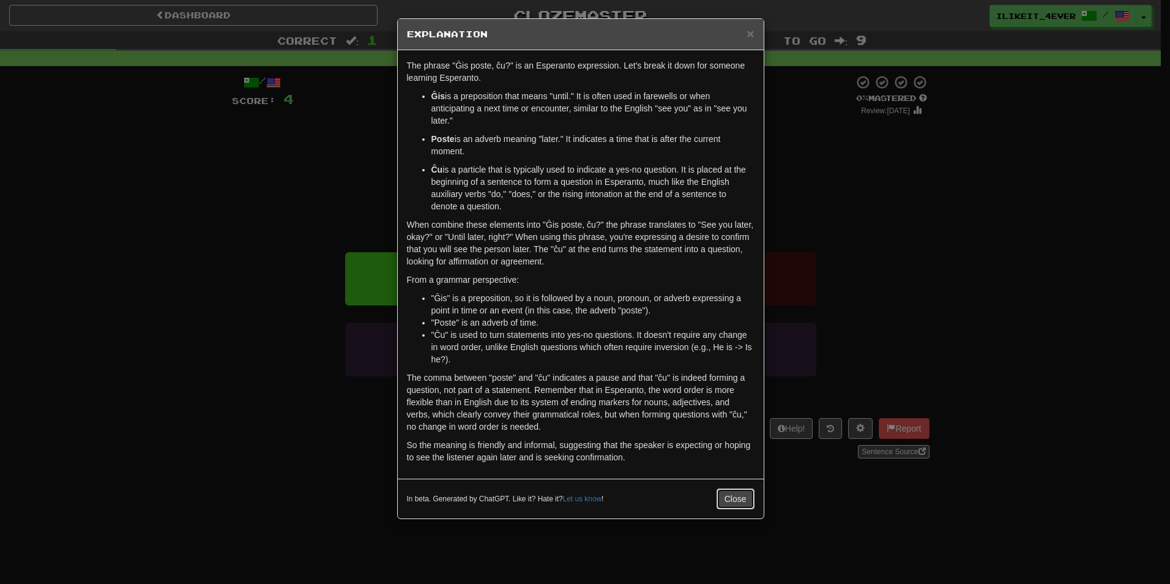
click at [731, 496] on button "Close" at bounding box center [735, 498] width 38 height 21
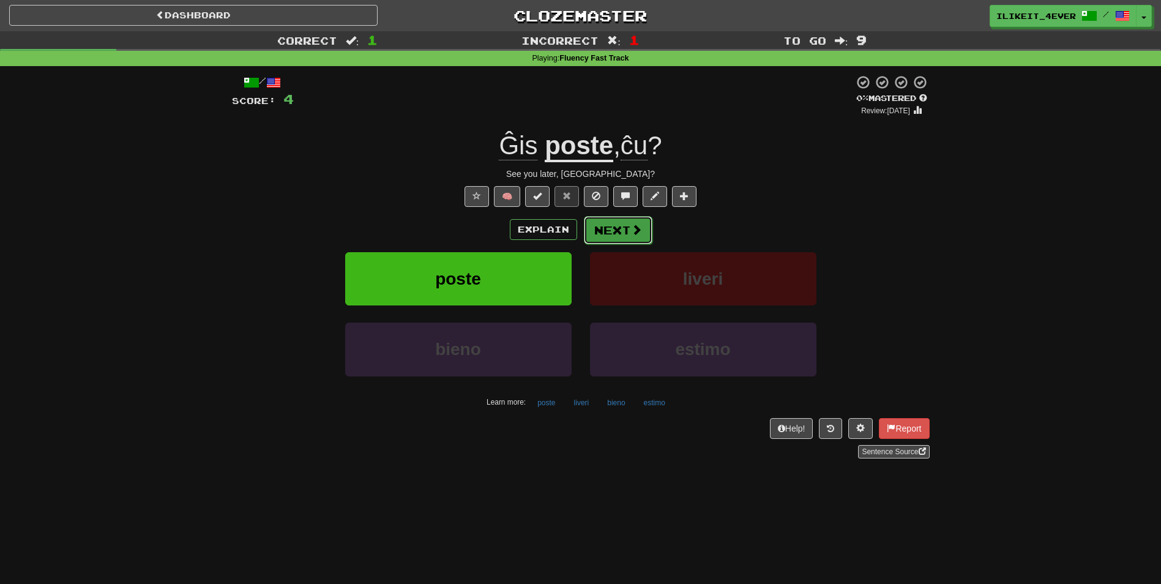
click at [631, 230] on span at bounding box center [636, 229] width 11 height 11
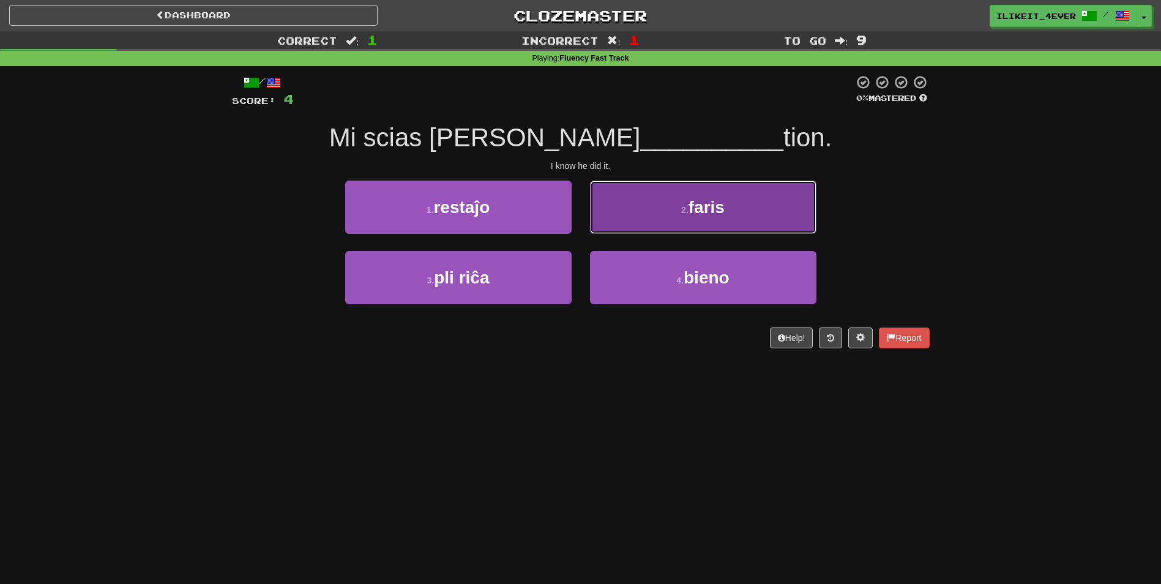
click at [690, 204] on span "faris" at bounding box center [706, 207] width 36 height 19
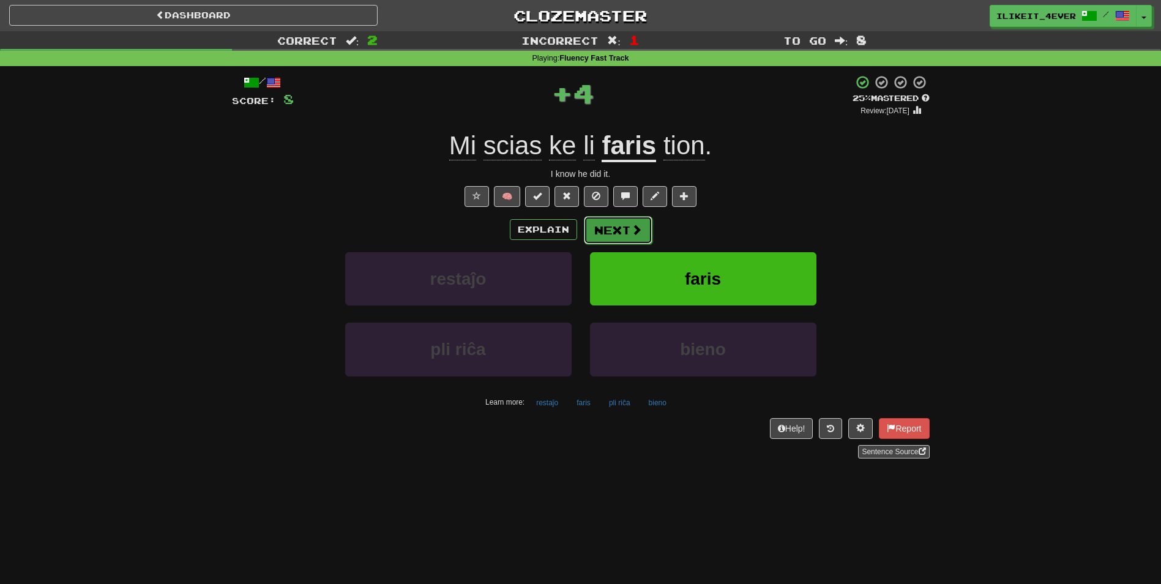
click at [631, 229] on span at bounding box center [636, 229] width 11 height 11
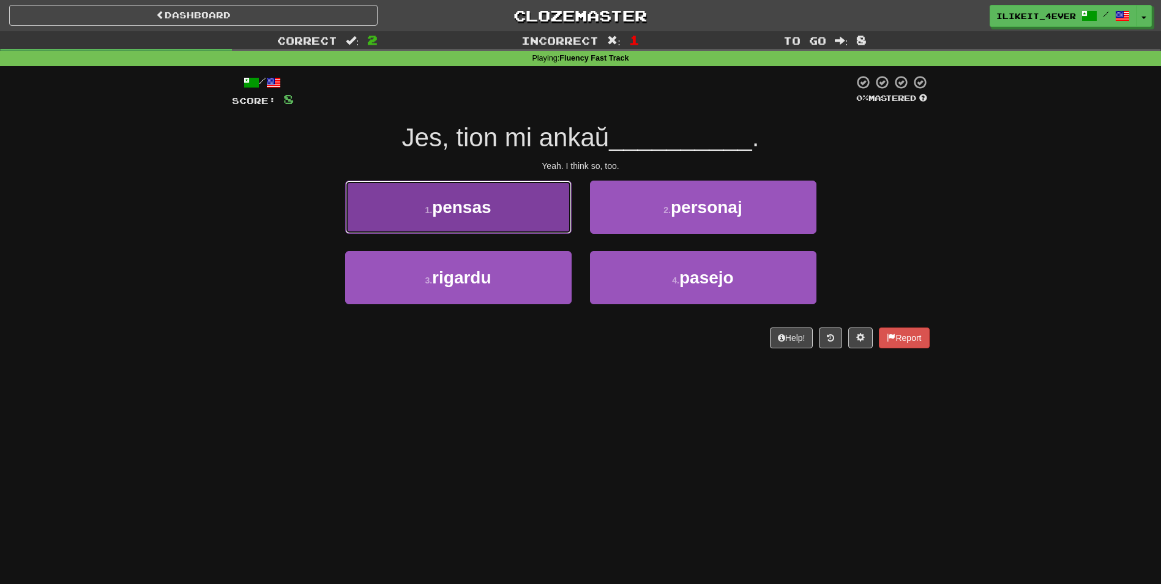
click at [508, 209] on button "1 . pensas" at bounding box center [458, 206] width 226 height 53
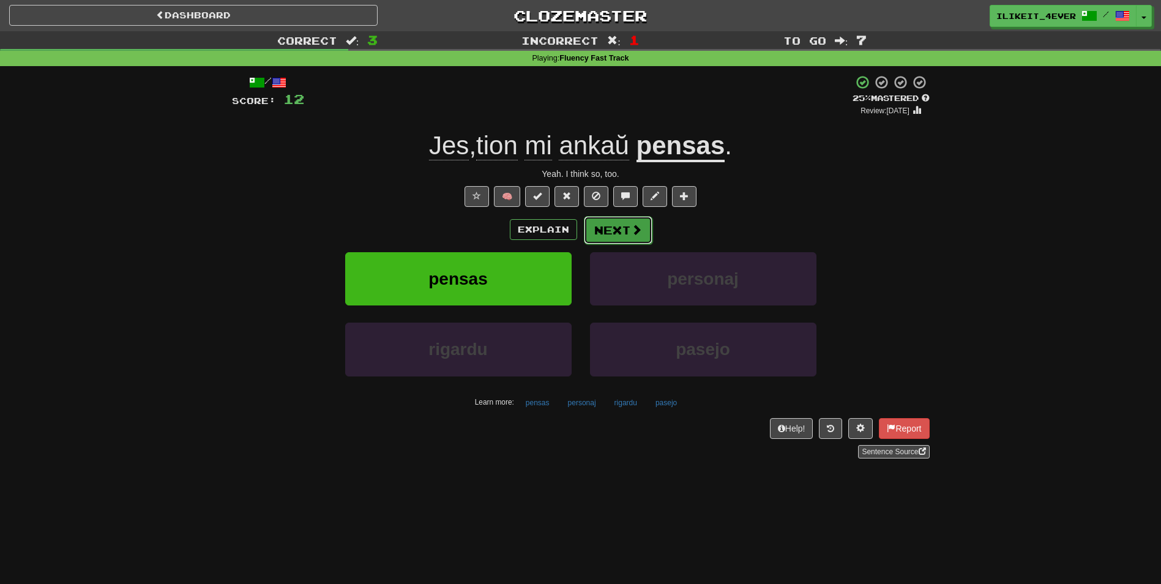
click at [603, 231] on button "Next" at bounding box center [618, 230] width 69 height 28
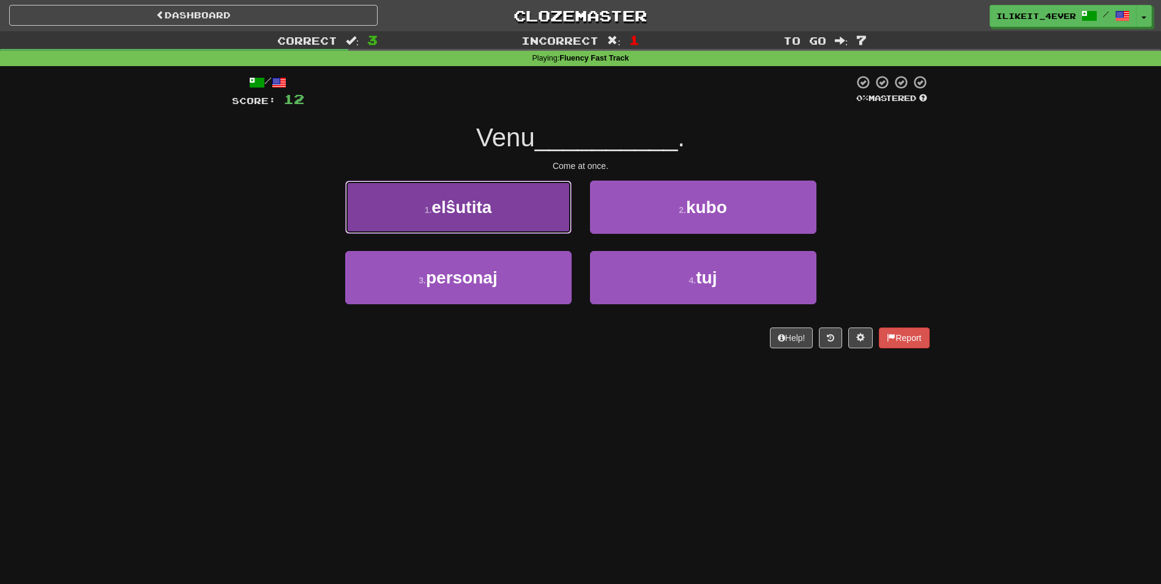
click at [510, 203] on button "1 . elŝutita" at bounding box center [458, 206] width 226 height 53
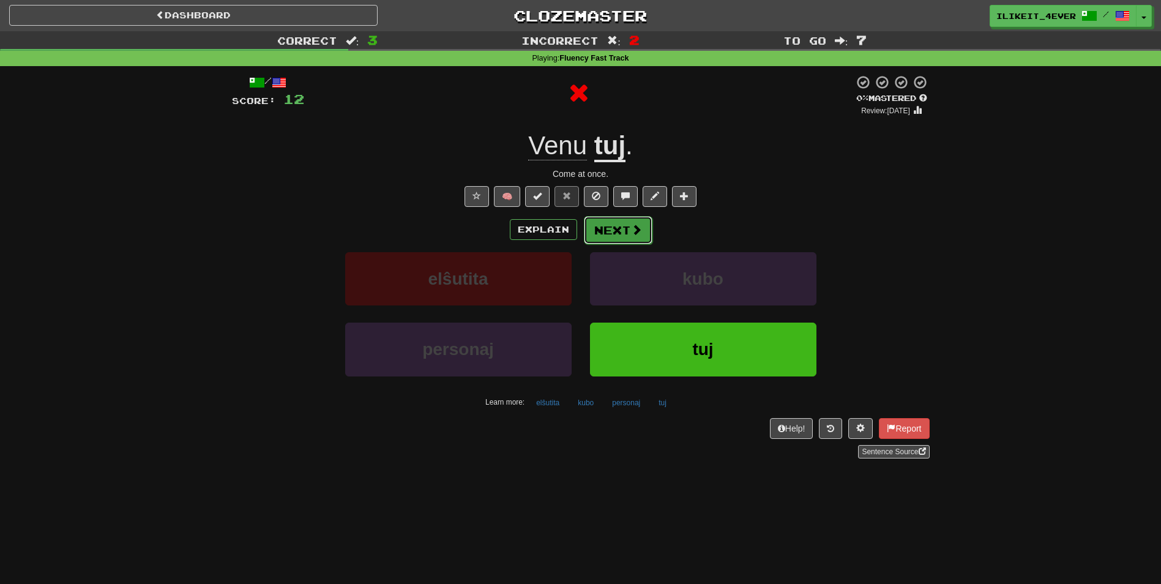
click at [608, 238] on button "Next" at bounding box center [618, 230] width 69 height 28
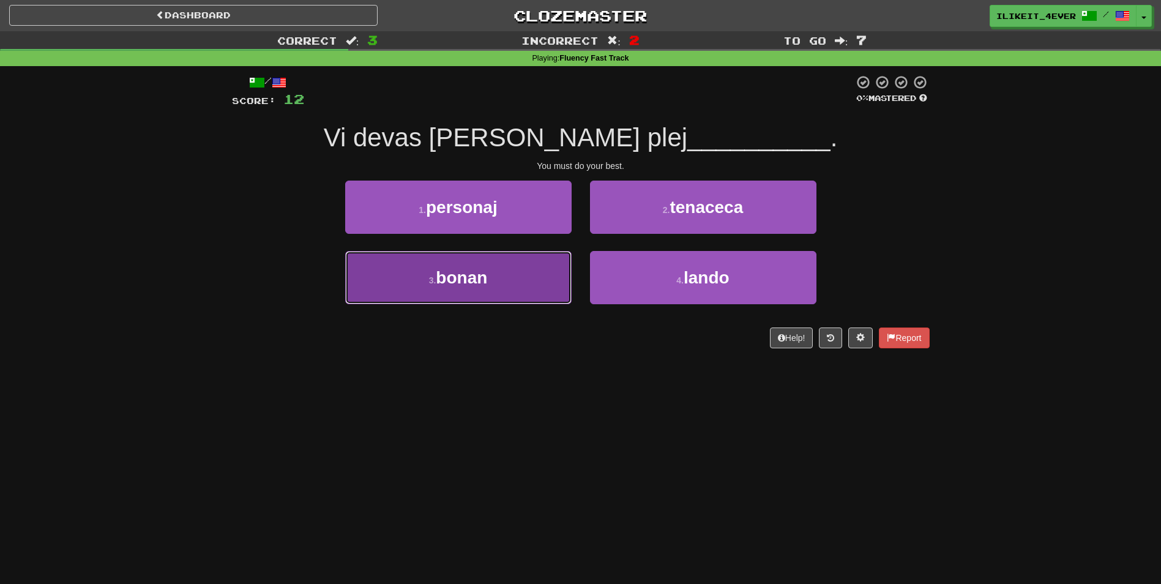
click at [514, 273] on button "3 . bonan" at bounding box center [458, 277] width 226 height 53
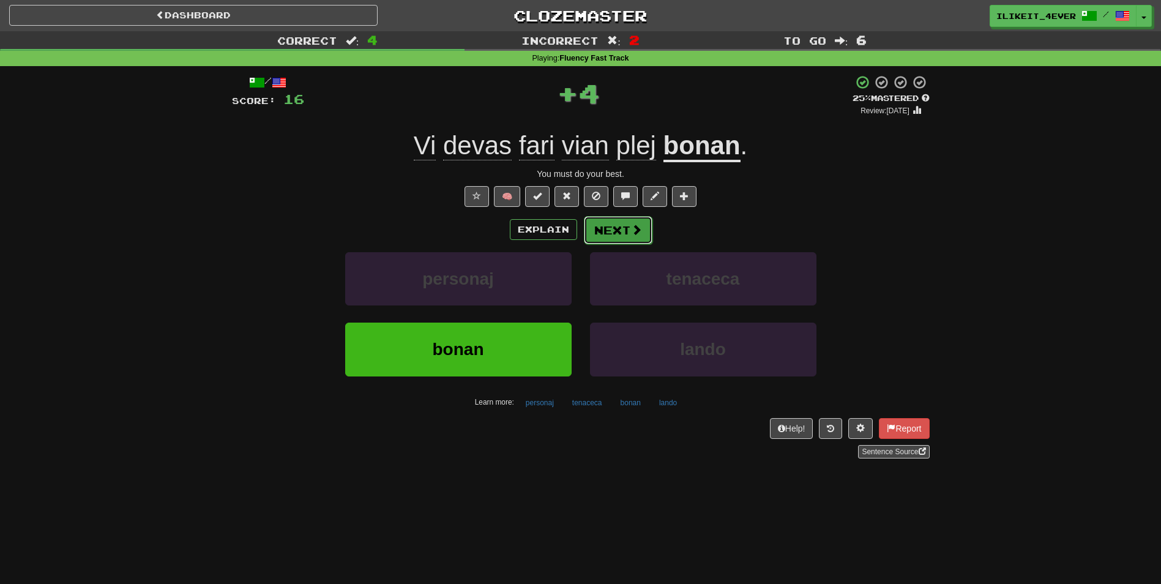
click at [599, 228] on button "Next" at bounding box center [618, 230] width 69 height 28
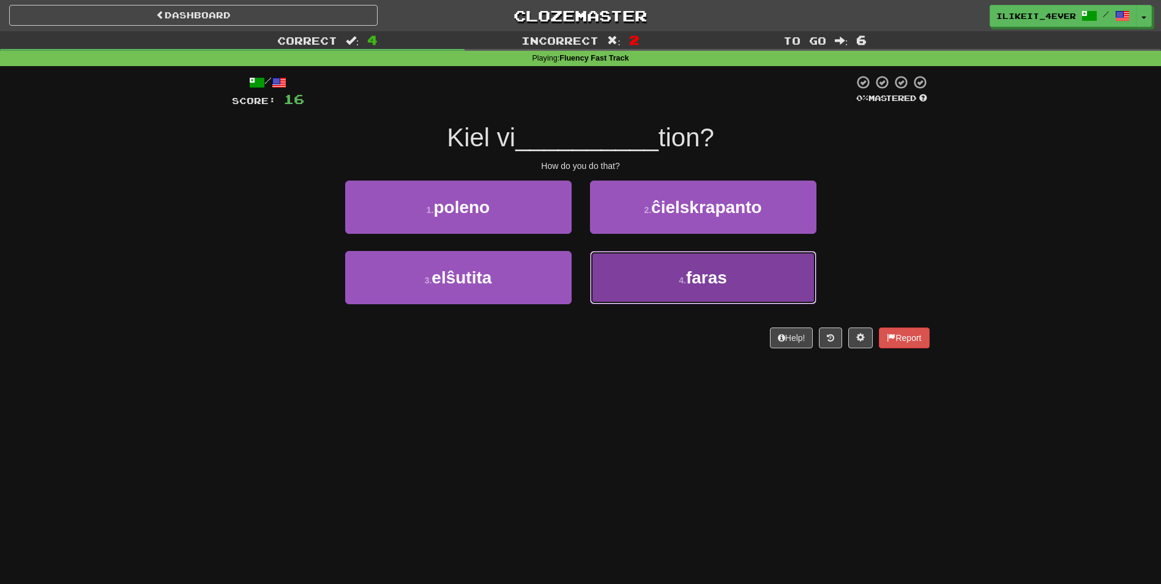
click at [642, 278] on button "4 . faras" at bounding box center [703, 277] width 226 height 53
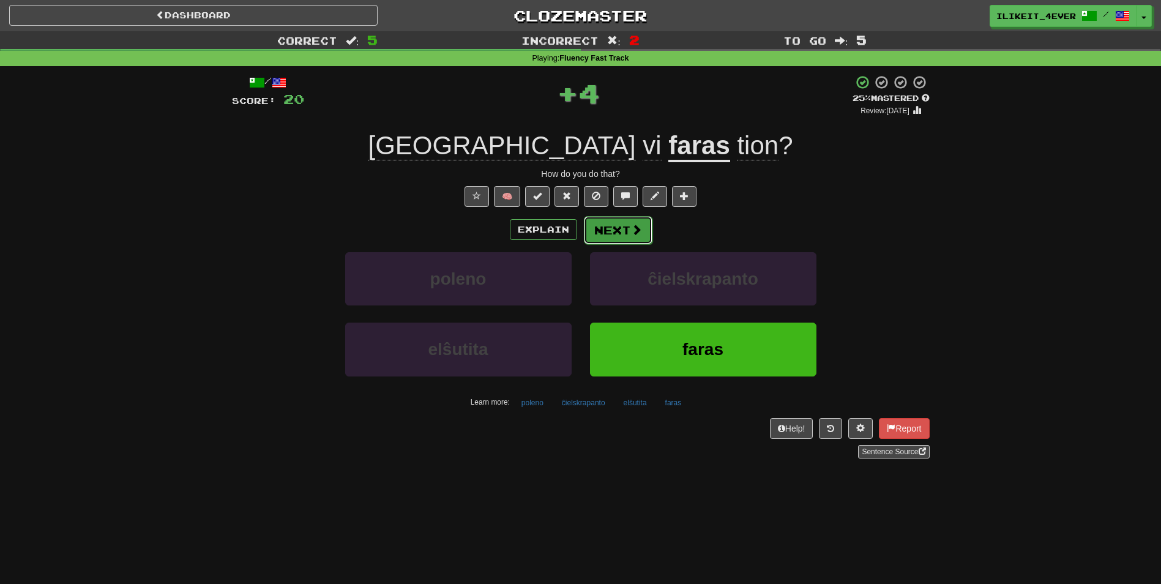
click at [620, 233] on button "Next" at bounding box center [618, 230] width 69 height 28
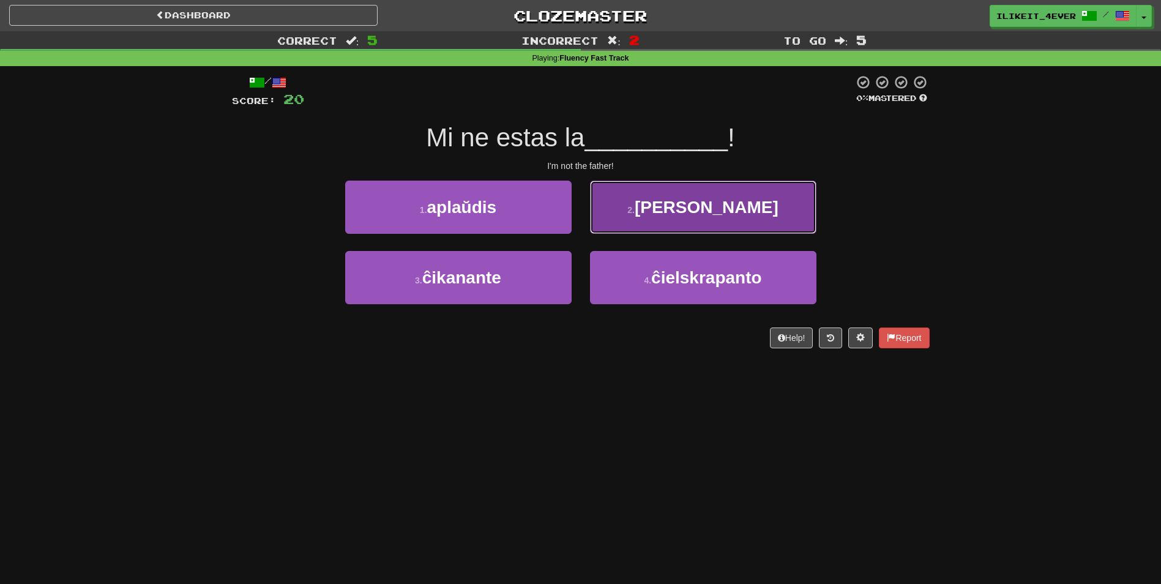
click at [729, 217] on button "2 . patro" at bounding box center [703, 206] width 226 height 53
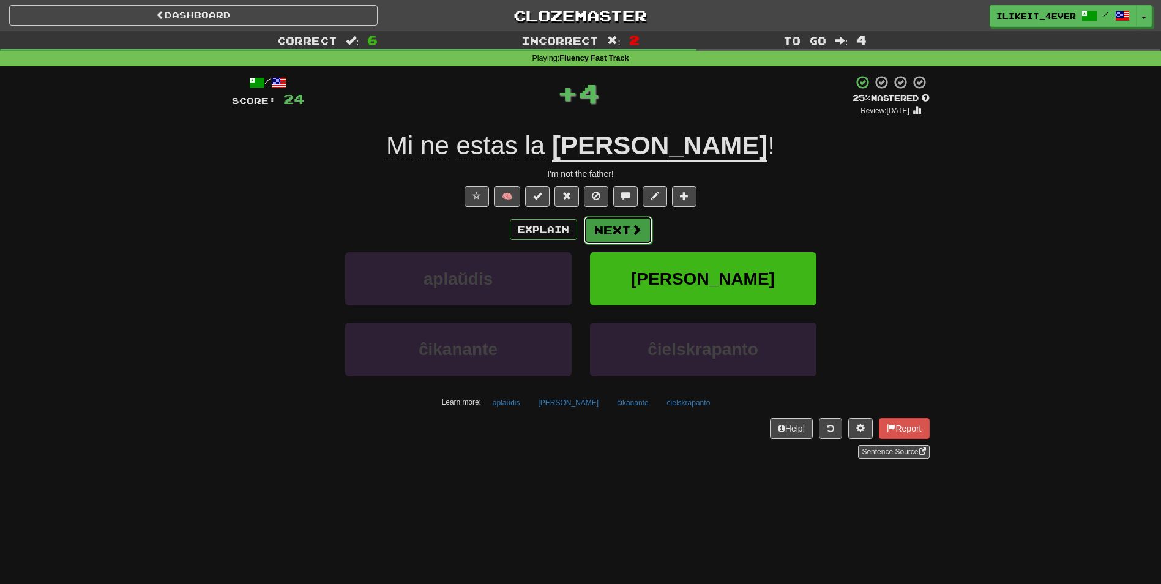
click at [621, 233] on button "Next" at bounding box center [618, 230] width 69 height 28
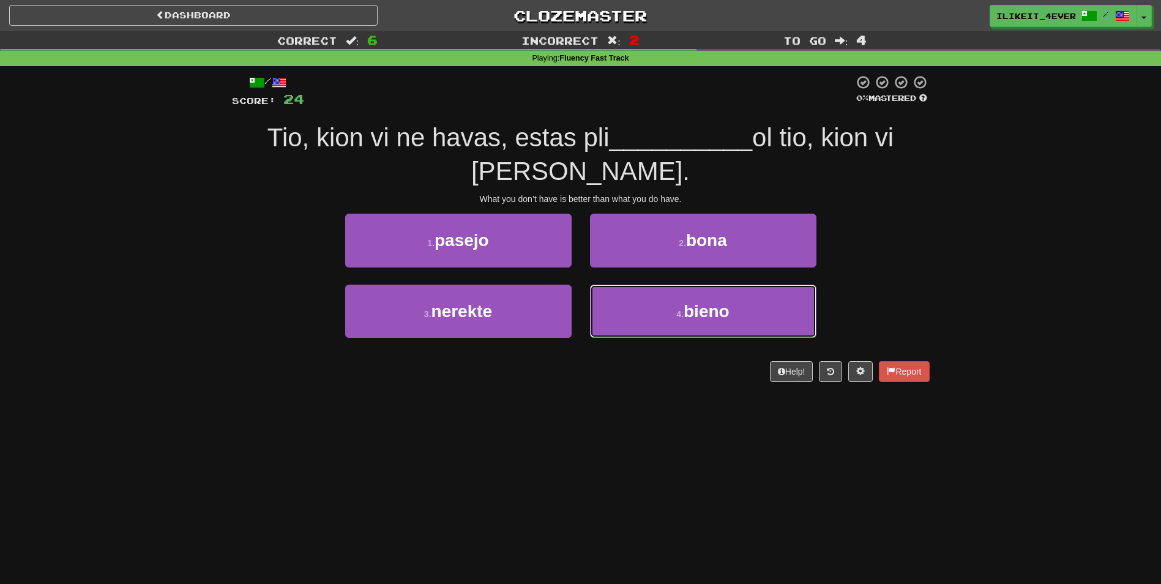
click at [720, 319] on span "bieno" at bounding box center [706, 311] width 46 height 19
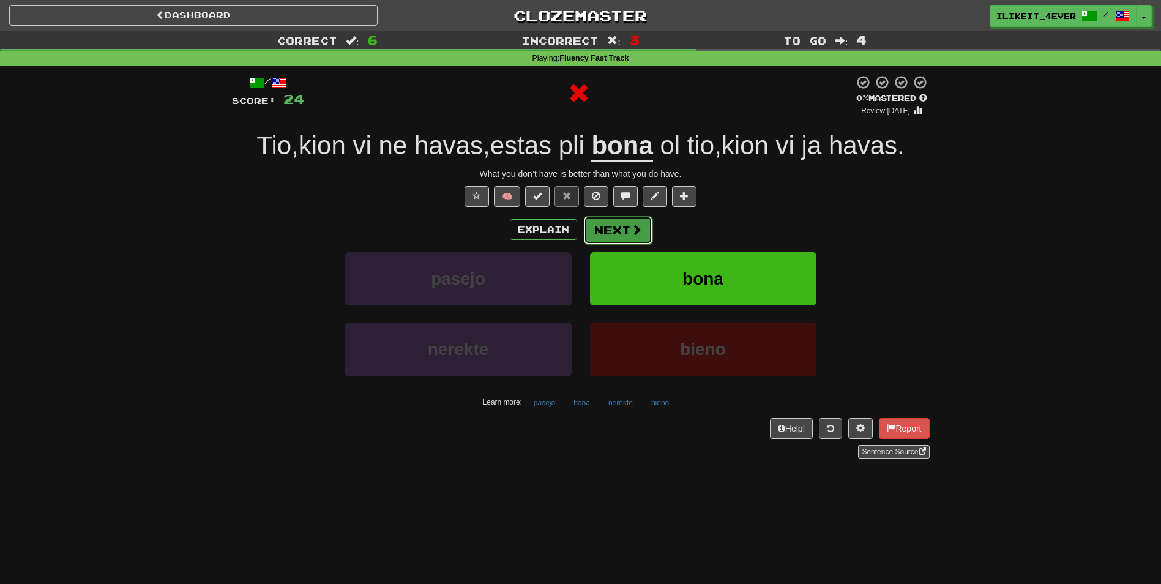
click at [633, 226] on span at bounding box center [636, 229] width 11 height 11
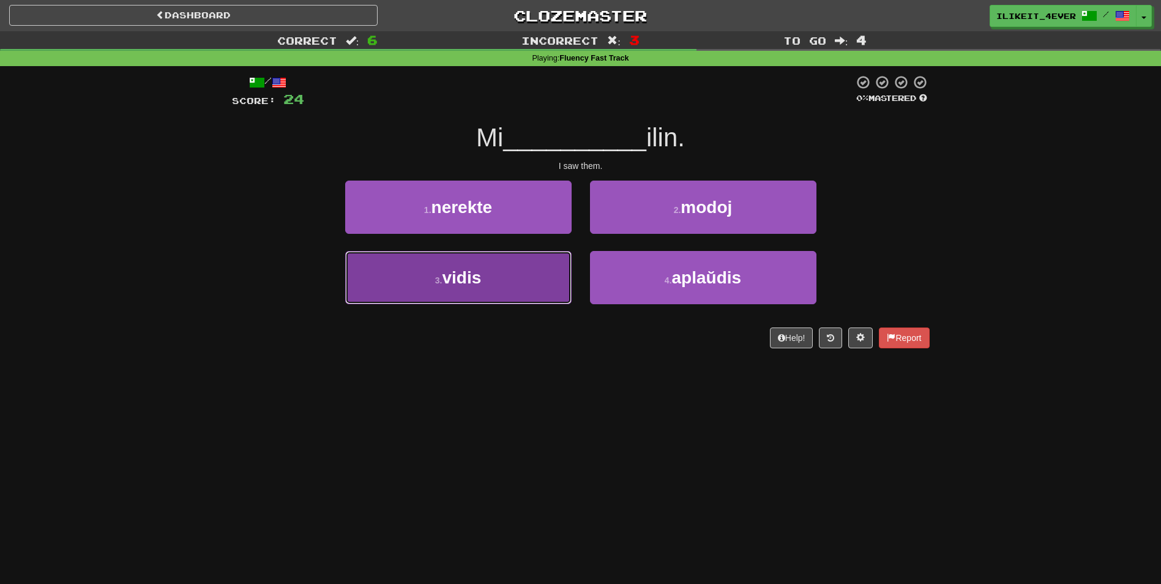
click at [529, 281] on button "3 . vidis" at bounding box center [458, 277] width 226 height 53
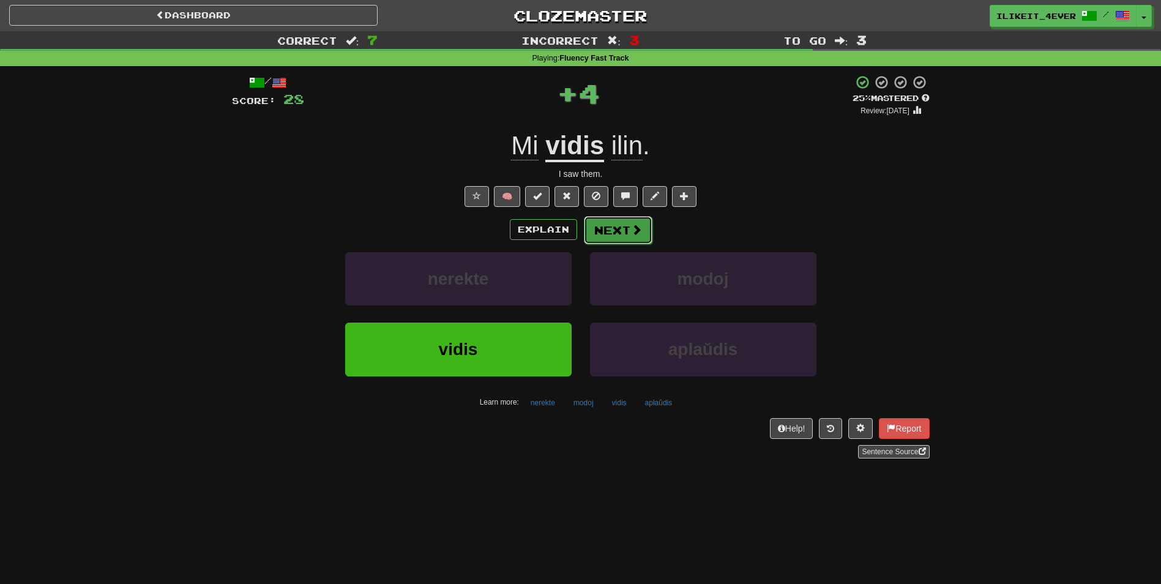
click at [608, 240] on button "Next" at bounding box center [618, 230] width 69 height 28
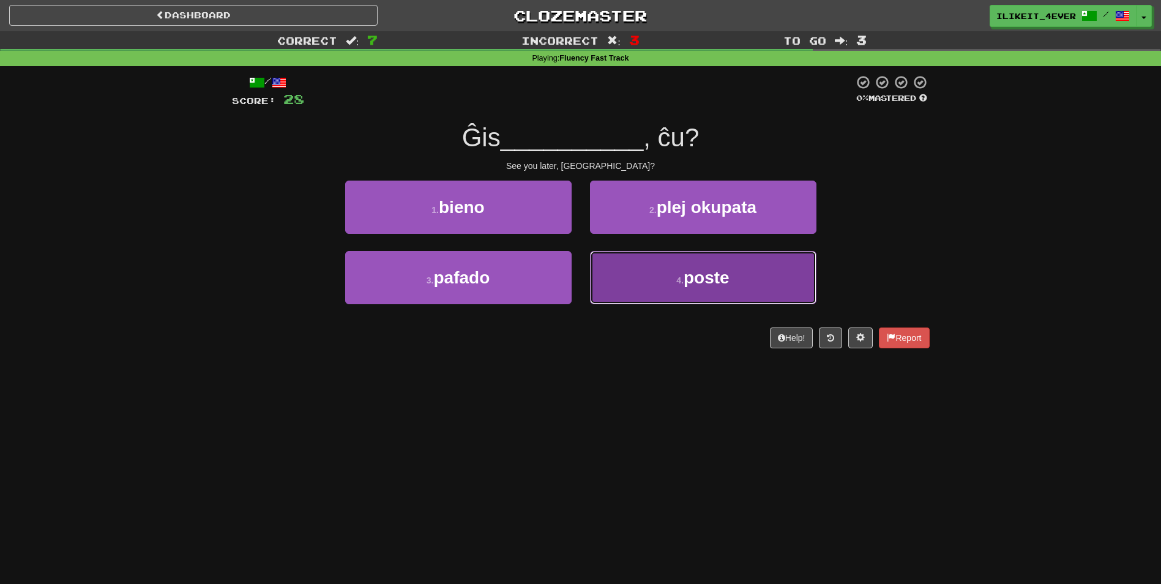
click at [716, 278] on span "poste" at bounding box center [706, 277] width 46 height 19
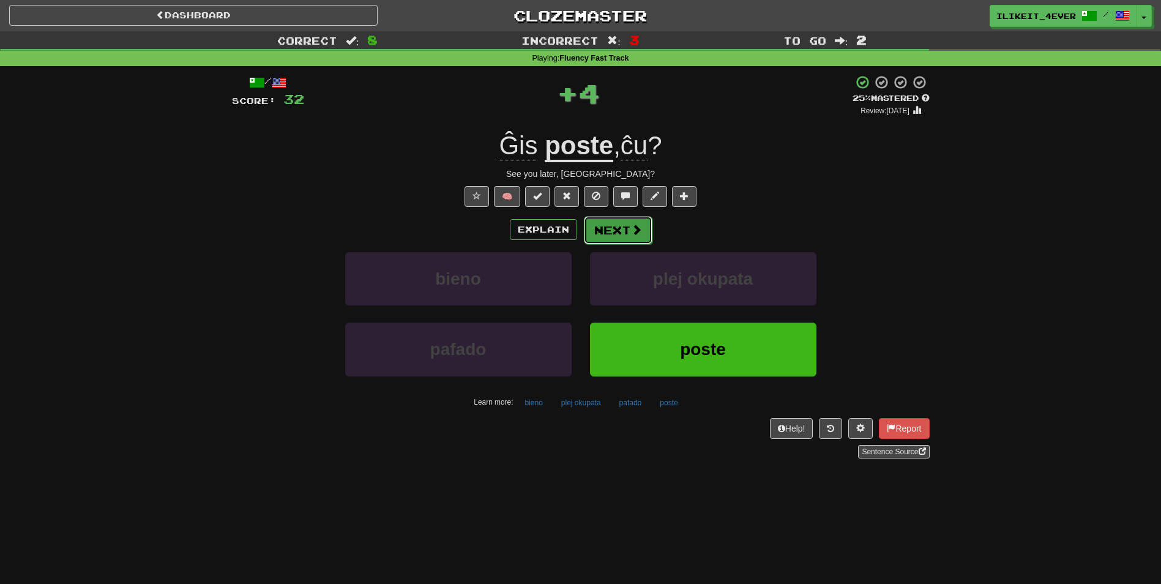
click at [627, 233] on button "Next" at bounding box center [618, 230] width 69 height 28
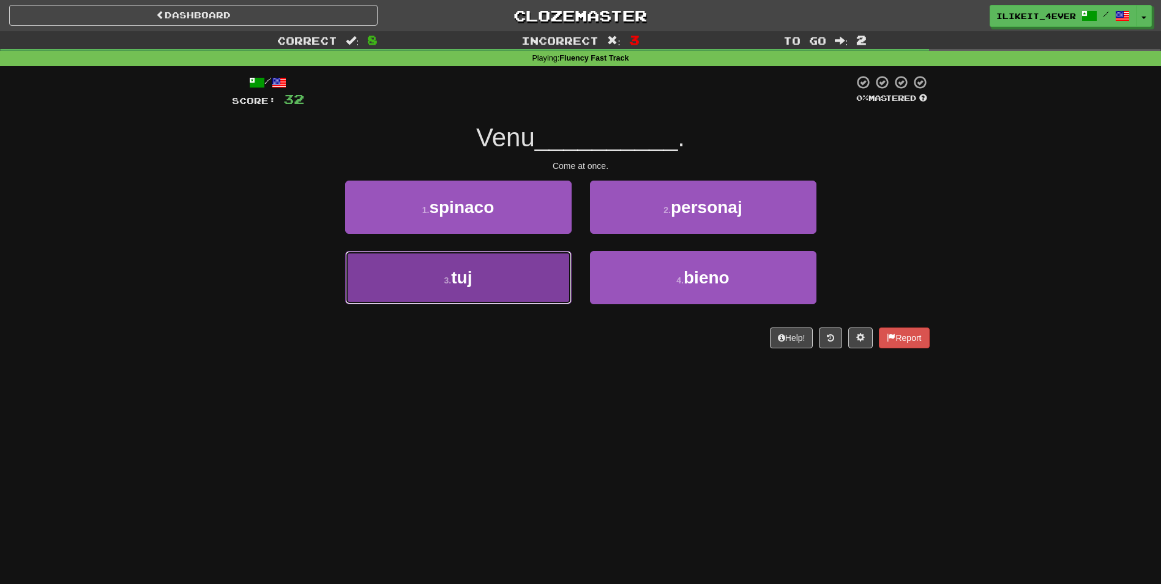
click at [518, 294] on button "3 . tuj" at bounding box center [458, 277] width 226 height 53
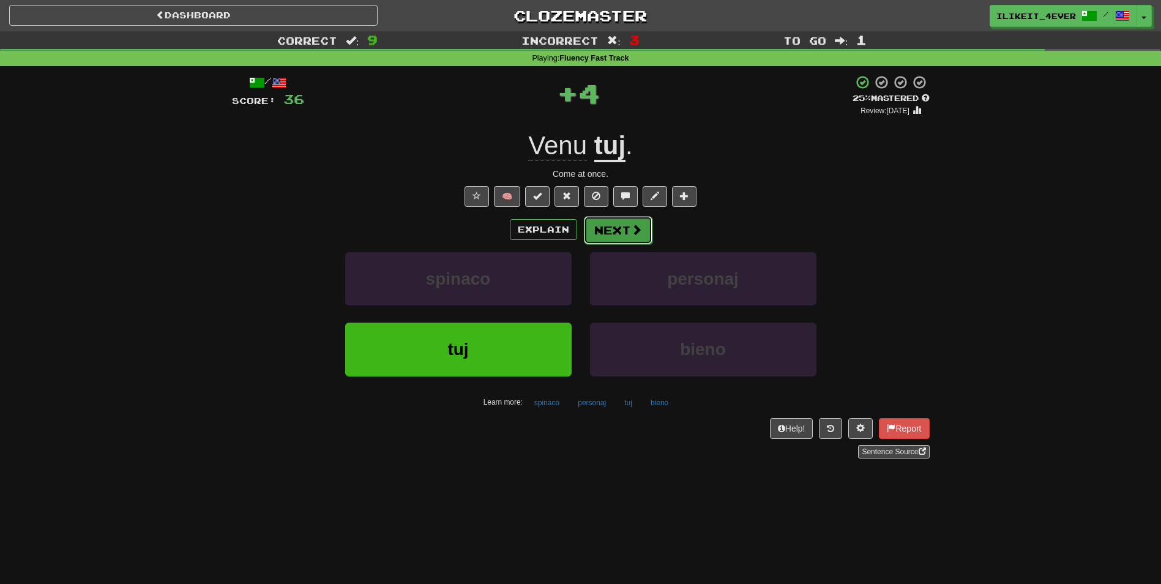
click at [627, 232] on button "Next" at bounding box center [618, 230] width 69 height 28
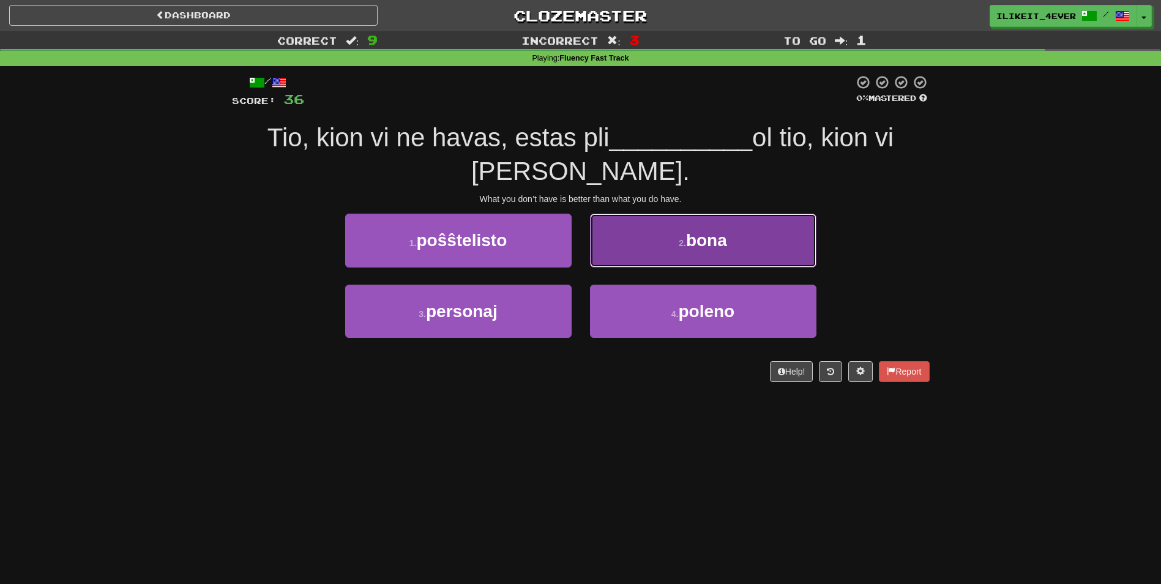
click at [717, 264] on button "2 . bona" at bounding box center [703, 240] width 226 height 53
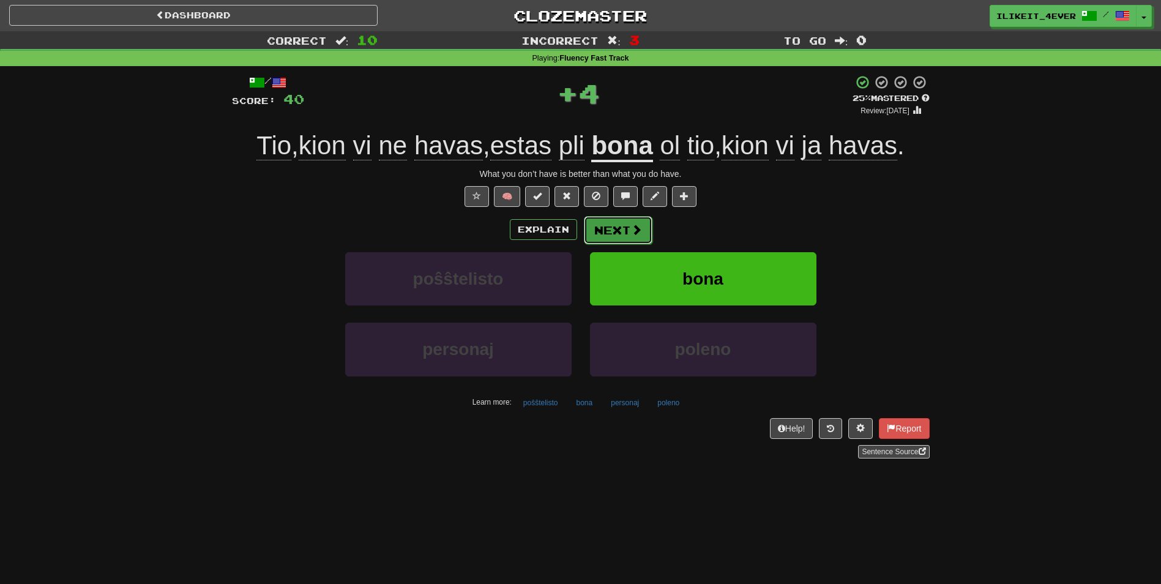
click at [628, 230] on button "Next" at bounding box center [618, 230] width 69 height 28
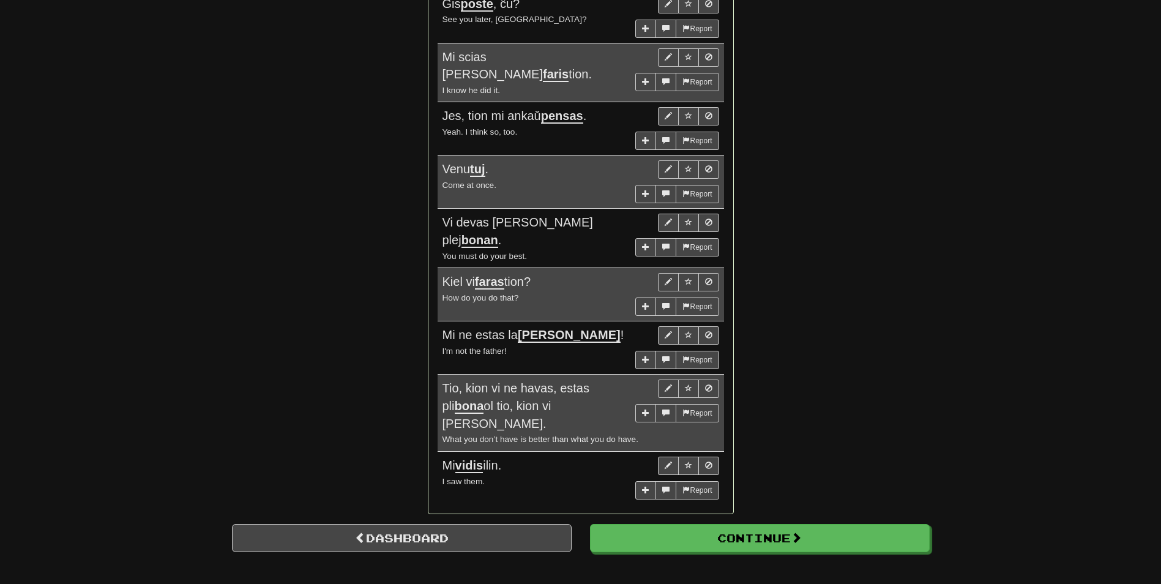
scroll to position [795, 0]
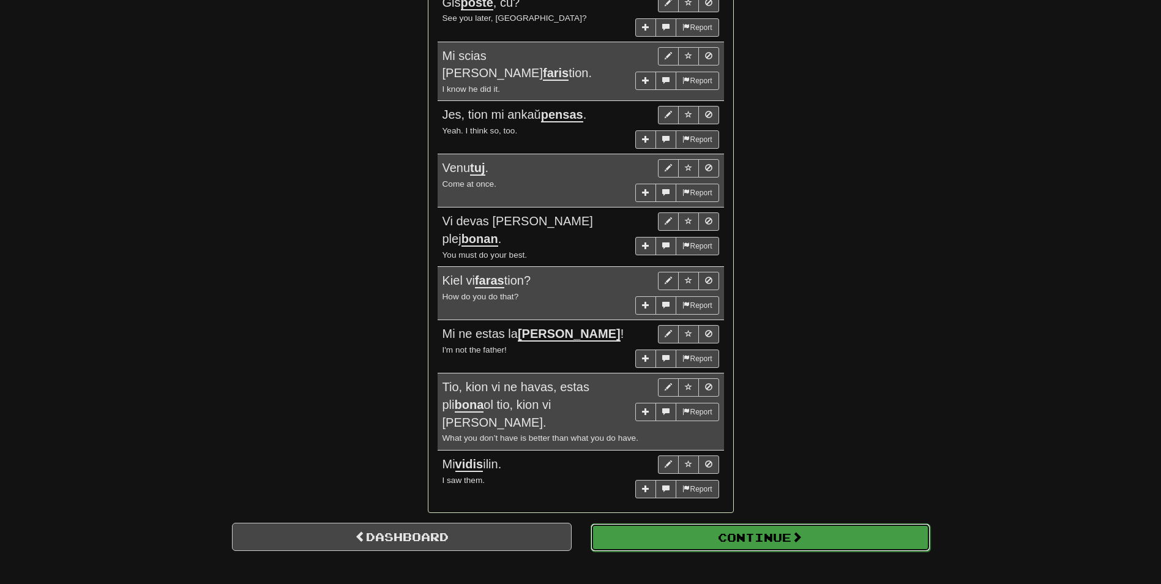
click at [802, 531] on span at bounding box center [796, 536] width 11 height 11
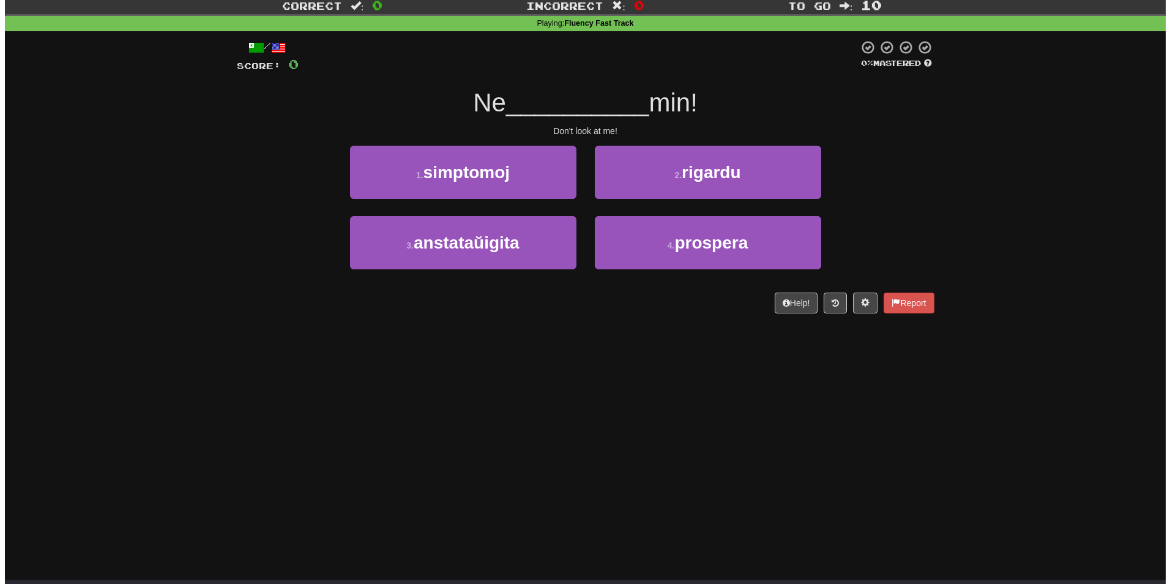
scroll to position [0, 0]
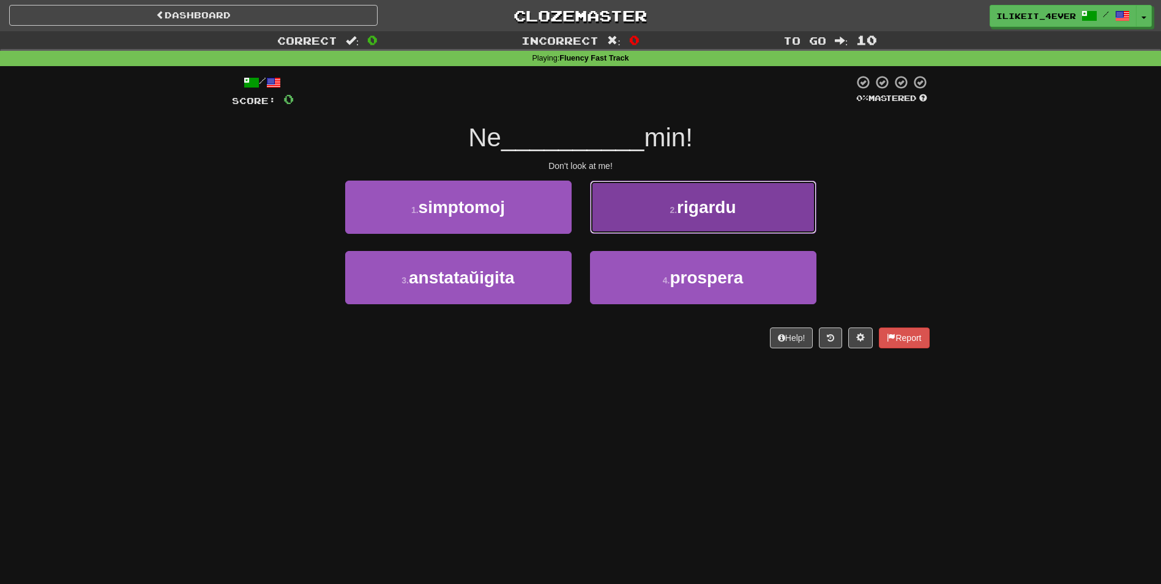
click at [683, 196] on button "2 . rigardu" at bounding box center [703, 206] width 226 height 53
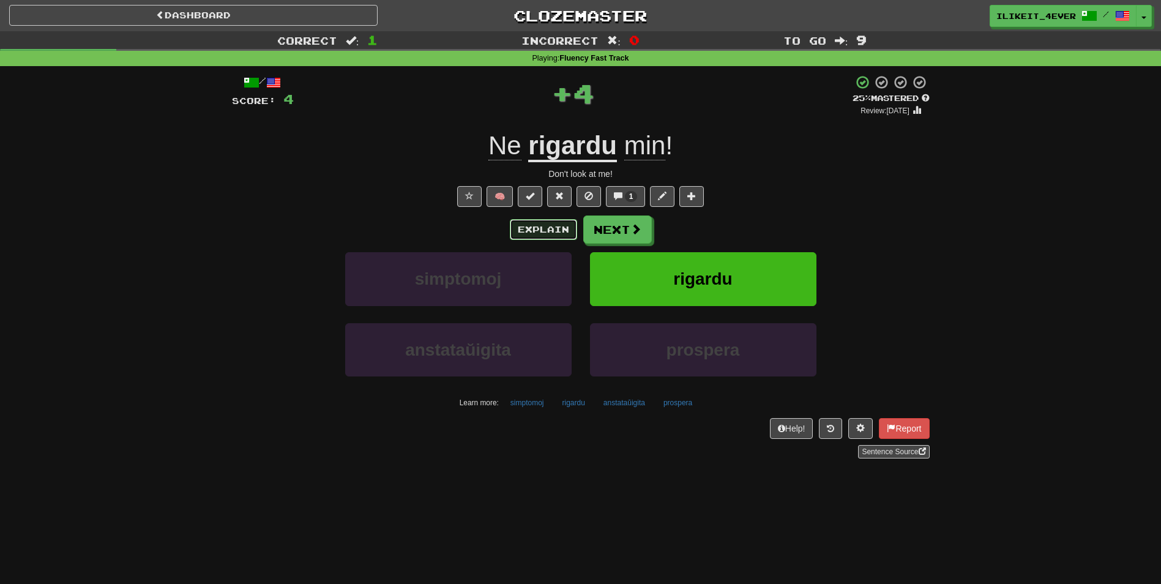
click at [552, 231] on button "Explain" at bounding box center [543, 229] width 67 height 21
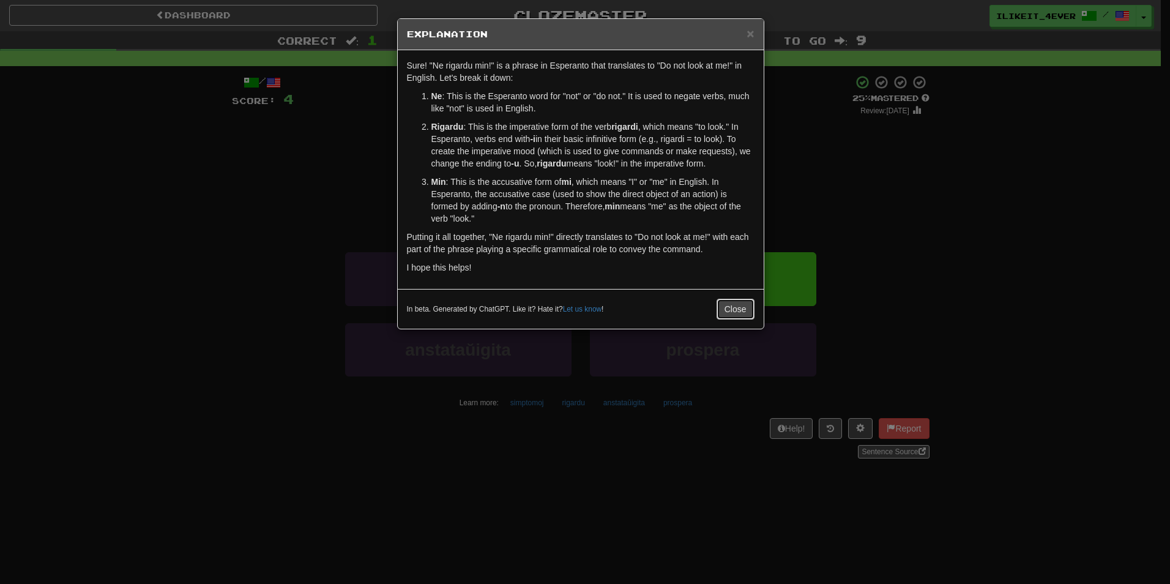
click at [726, 307] on button "Close" at bounding box center [735, 309] width 38 height 21
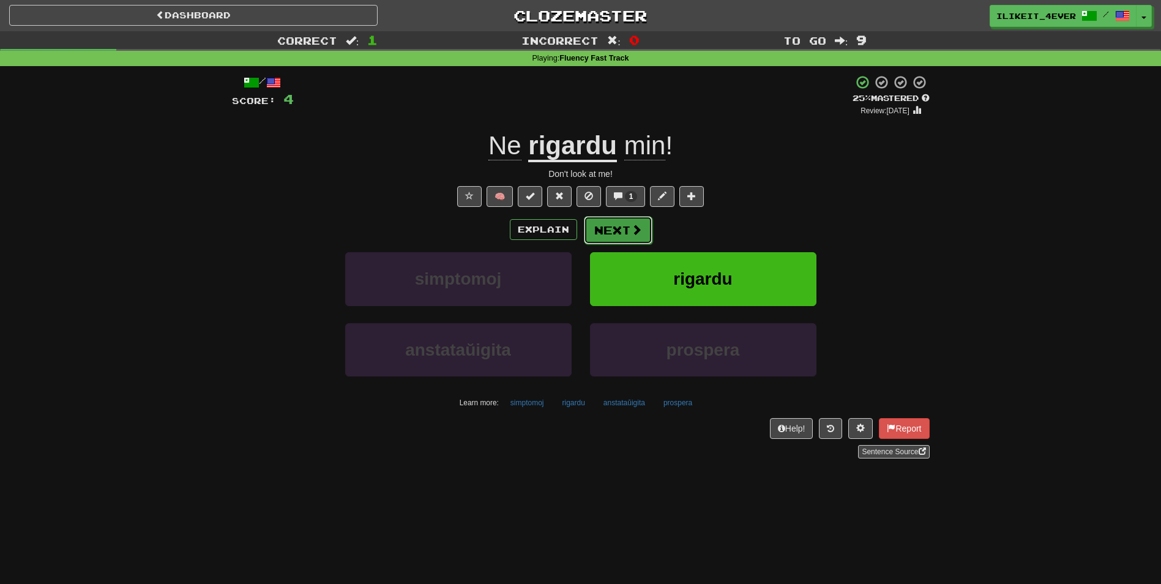
click at [644, 235] on button "Next" at bounding box center [618, 230] width 69 height 28
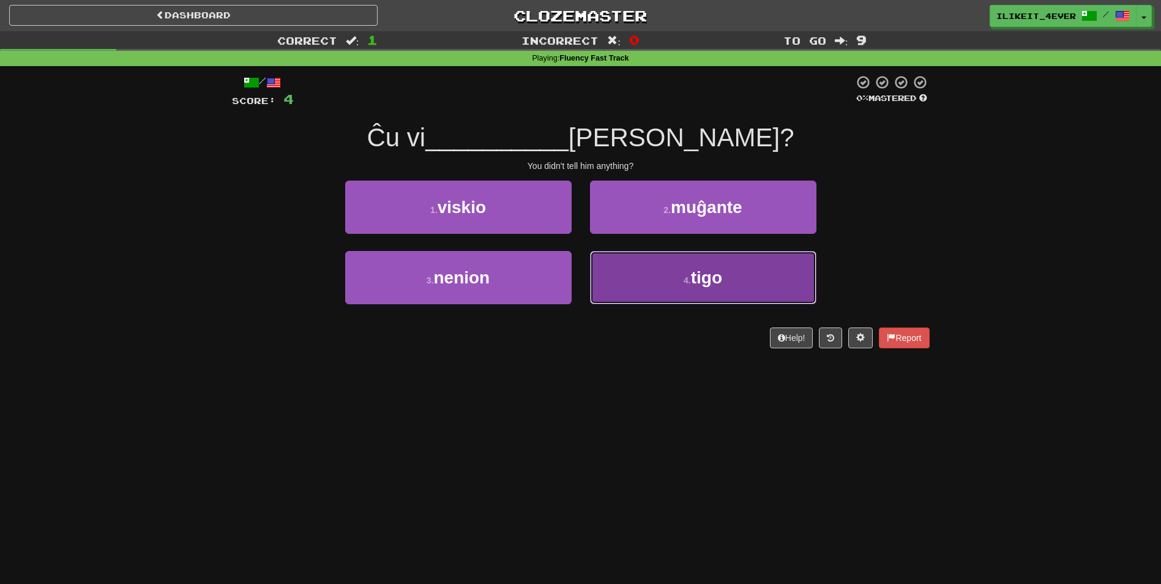
click at [727, 279] on button "4 . tigo" at bounding box center [703, 277] width 226 height 53
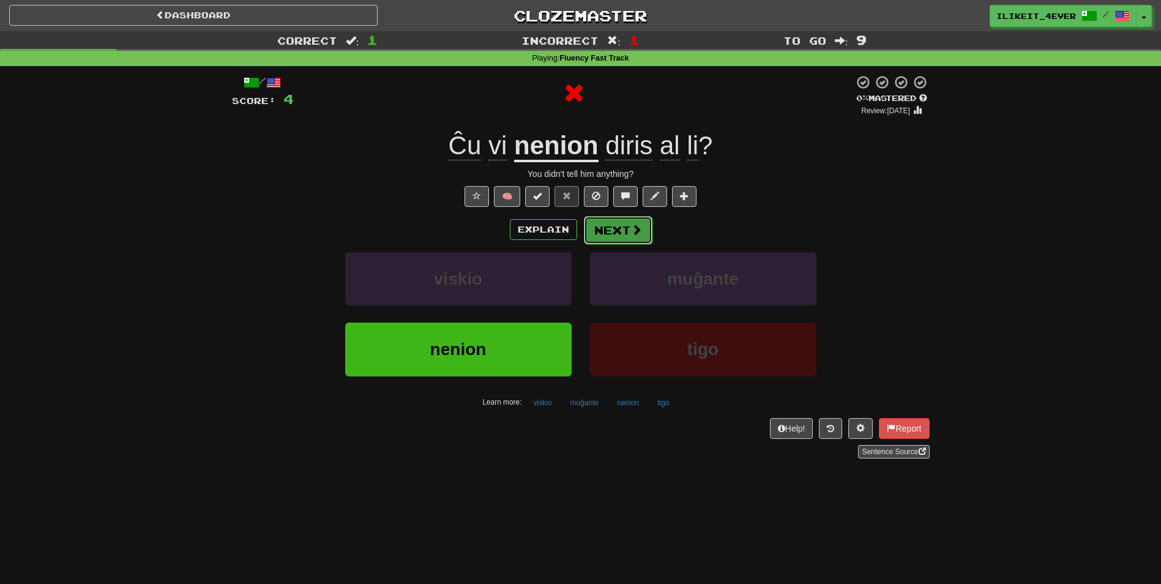
click at [622, 230] on button "Next" at bounding box center [618, 230] width 69 height 28
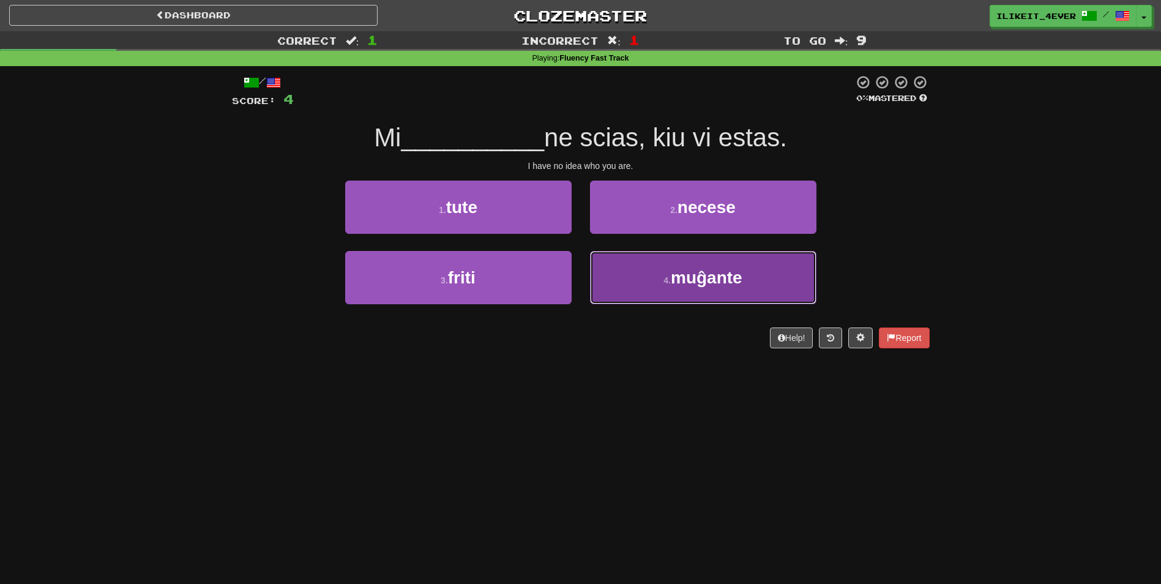
click at [732, 268] on span "muĝante" at bounding box center [707, 277] width 72 height 19
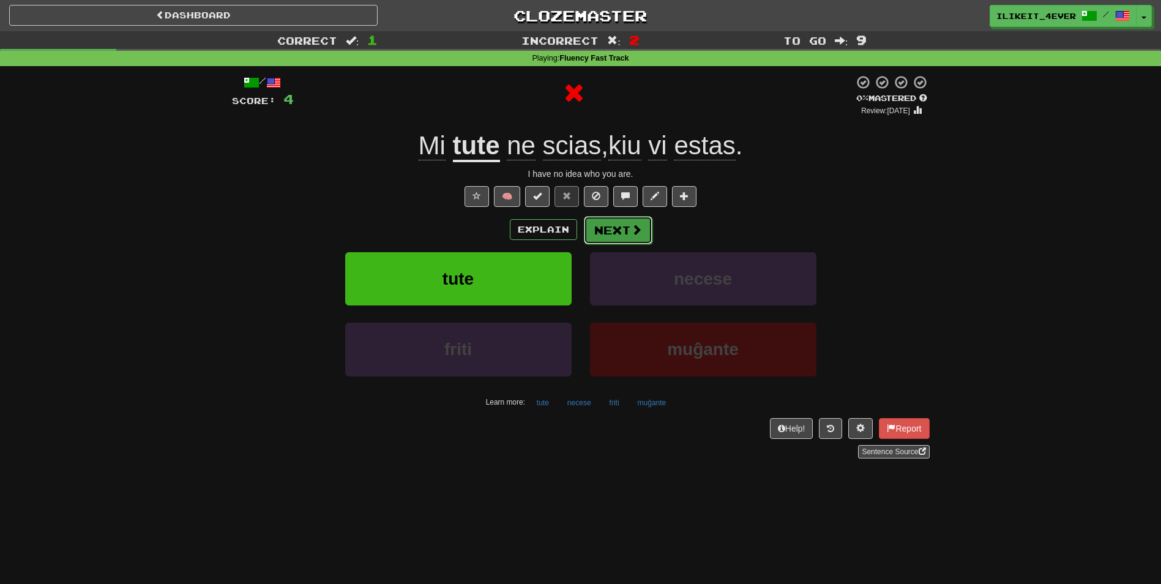
click at [627, 234] on button "Next" at bounding box center [618, 230] width 69 height 28
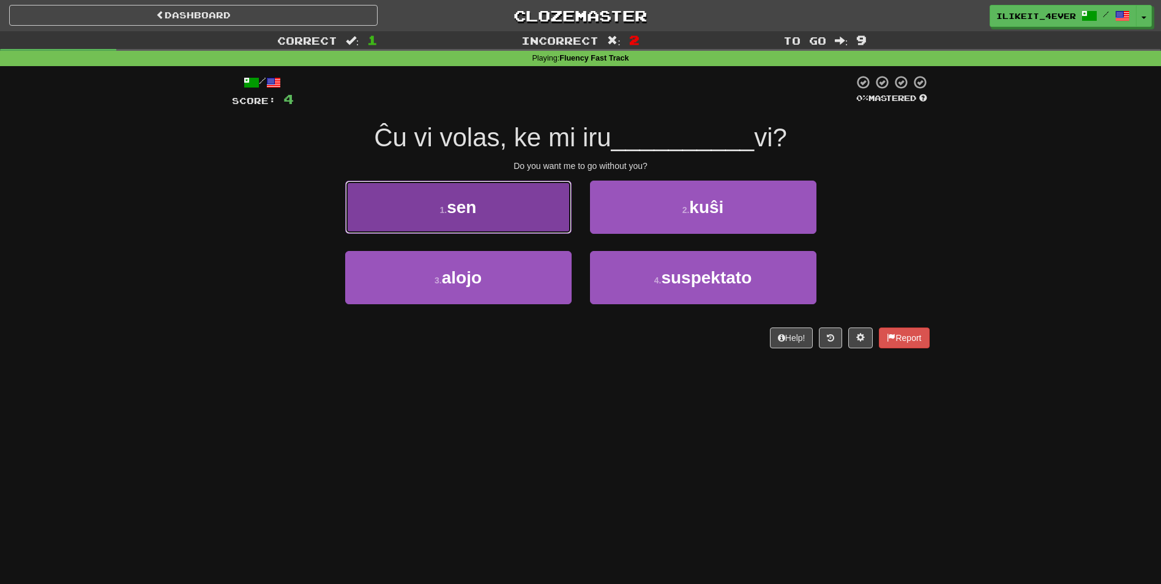
click at [501, 218] on button "1 . sen" at bounding box center [458, 206] width 226 height 53
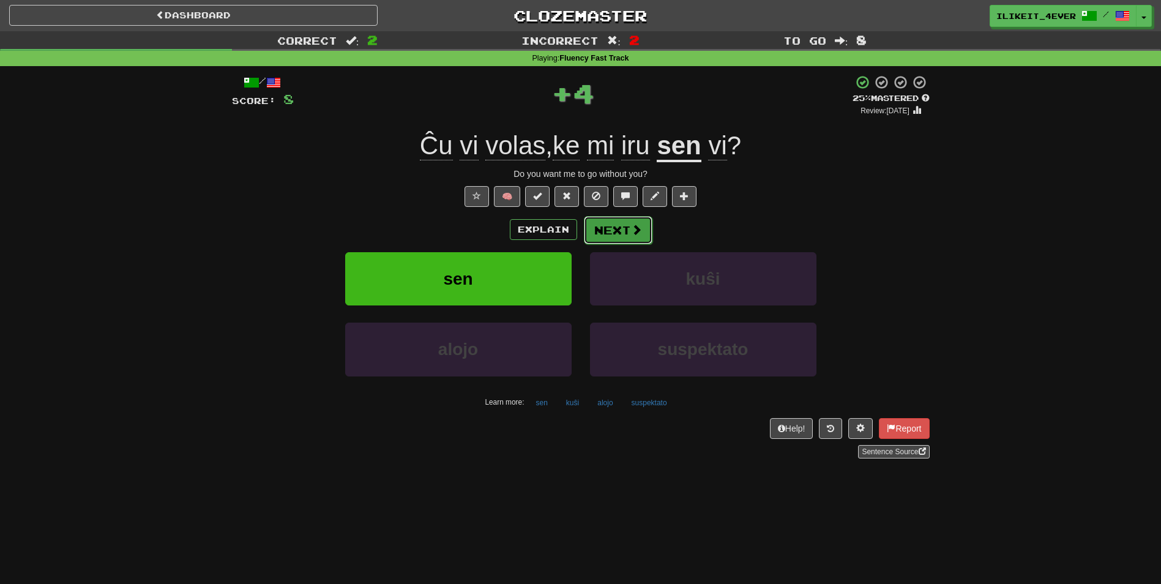
click at [631, 234] on span at bounding box center [636, 229] width 11 height 11
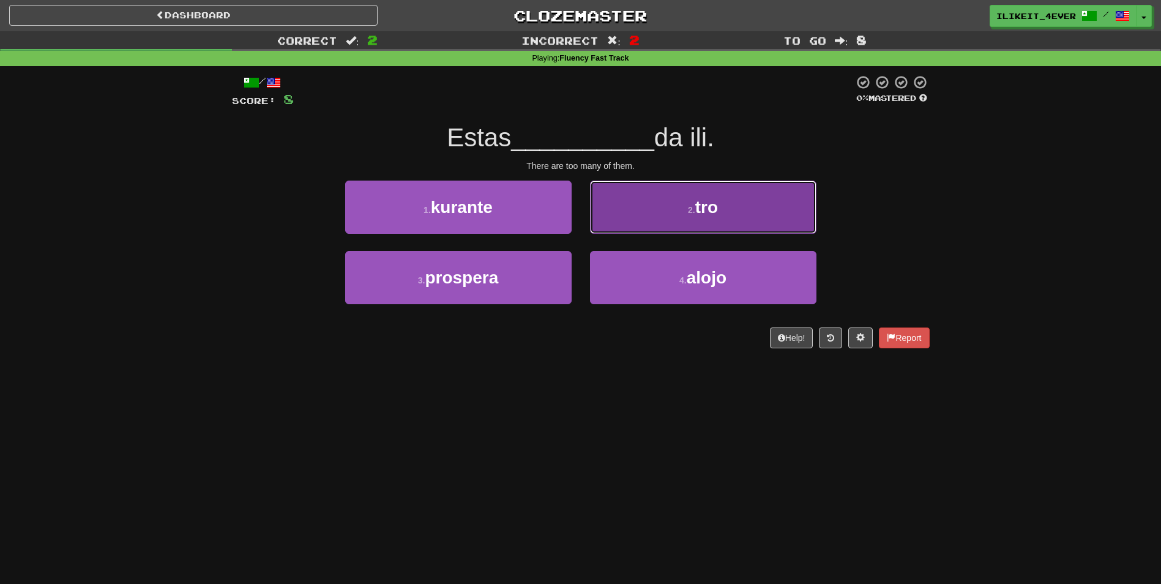
click at [737, 209] on button "2 . tro" at bounding box center [703, 206] width 226 height 53
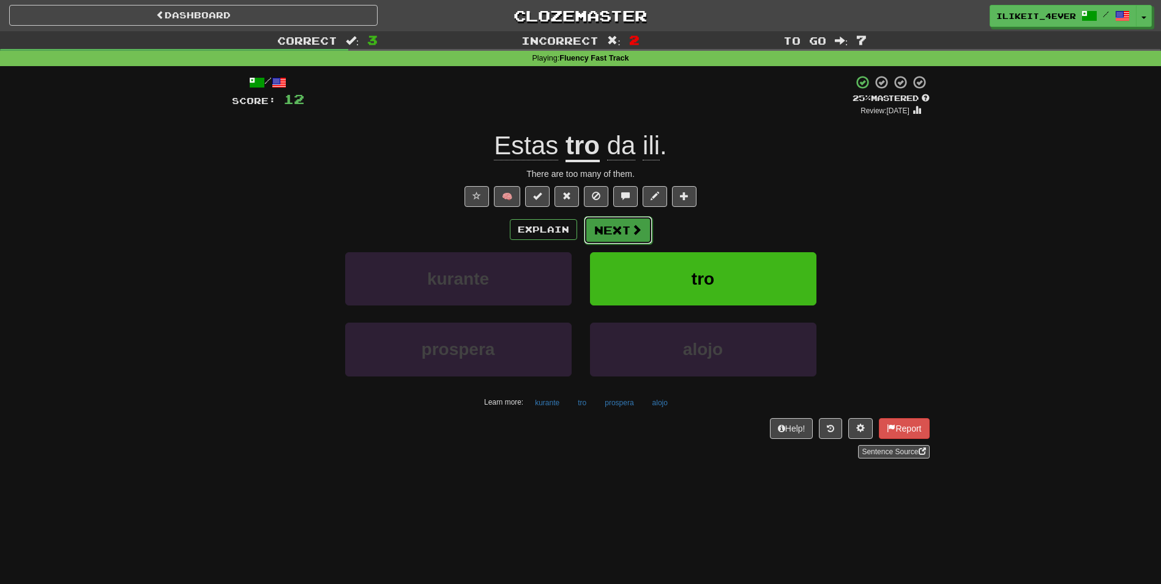
click at [633, 231] on span at bounding box center [636, 229] width 11 height 11
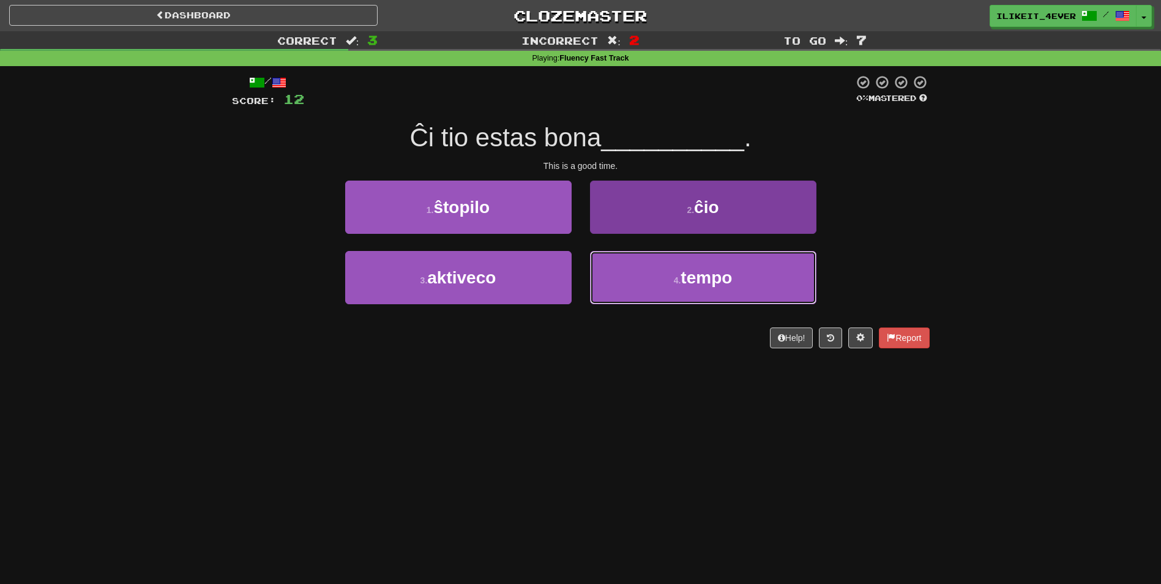
click at [717, 262] on button "4 . tempo" at bounding box center [703, 277] width 226 height 53
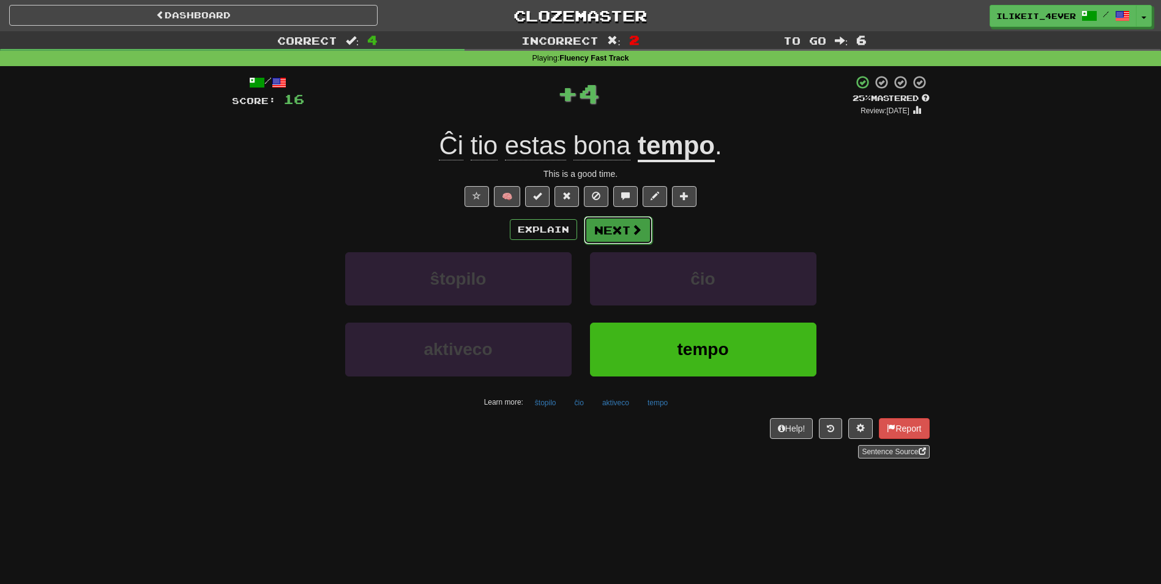
click at [625, 233] on button "Next" at bounding box center [618, 230] width 69 height 28
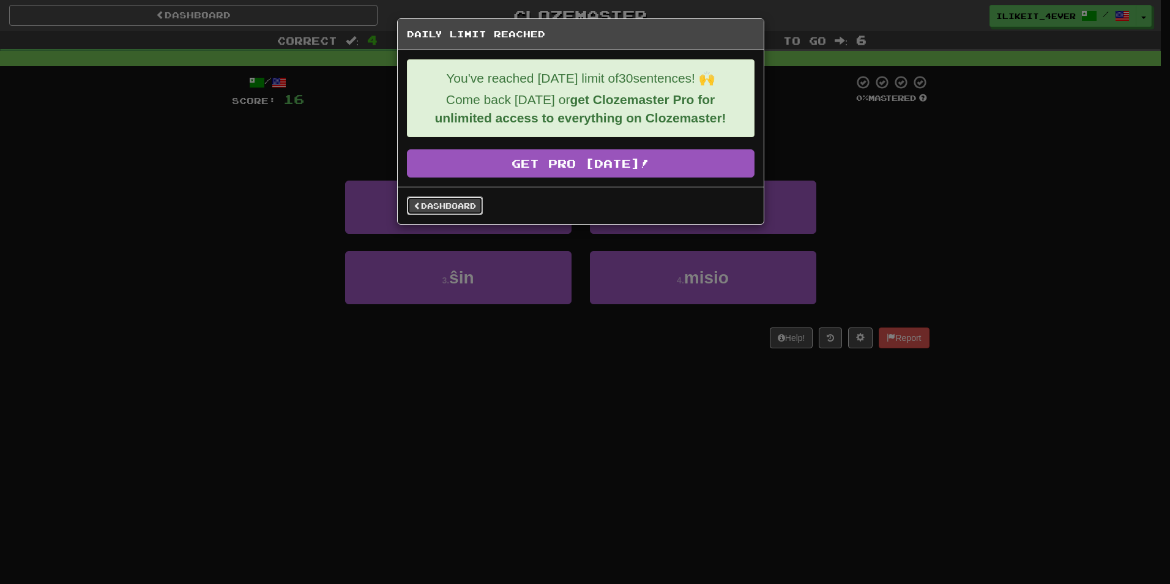
click at [474, 205] on link "Dashboard" at bounding box center [445, 205] width 76 height 18
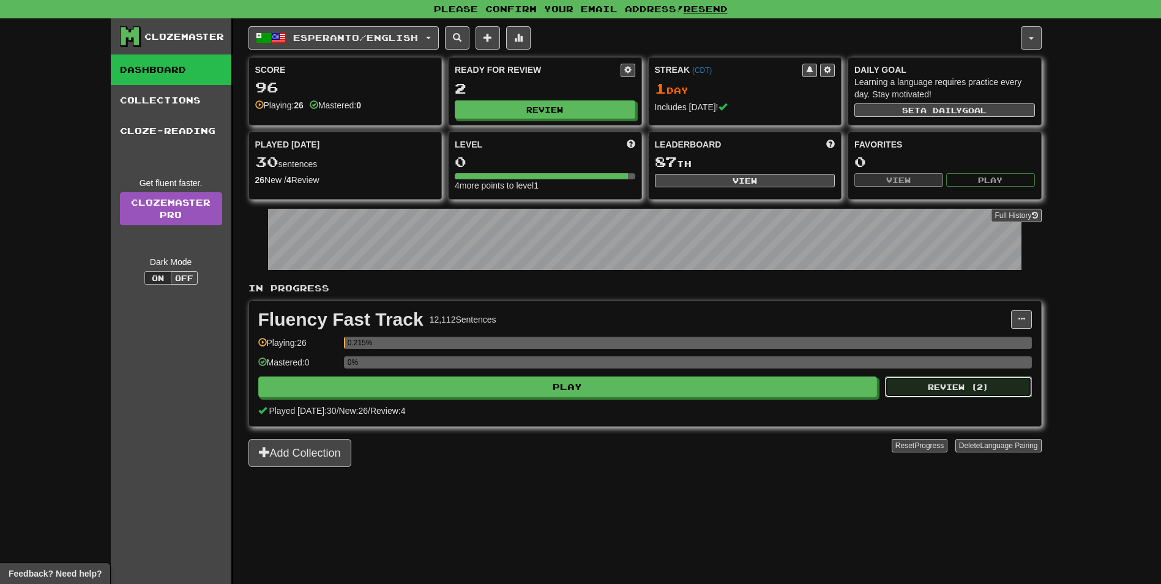
click at [926, 380] on button "Review ( 2 )" at bounding box center [958, 386] width 147 height 21
select select "**"
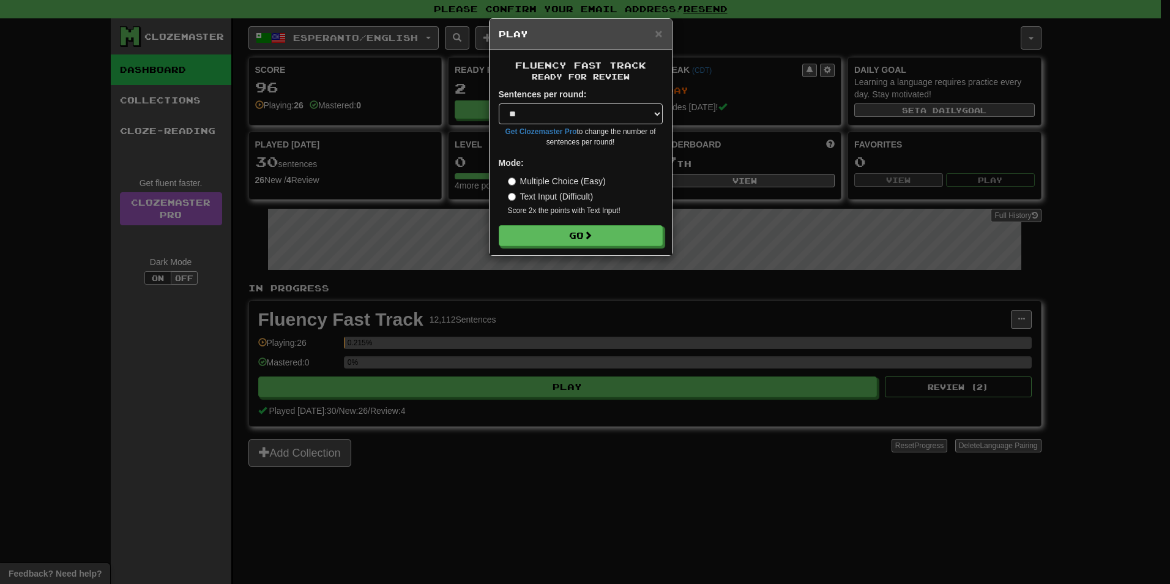
click at [546, 198] on label "Text Input (Difficult)" at bounding box center [551, 196] width 86 height 12
click at [570, 231] on button "Go" at bounding box center [581, 236] width 164 height 21
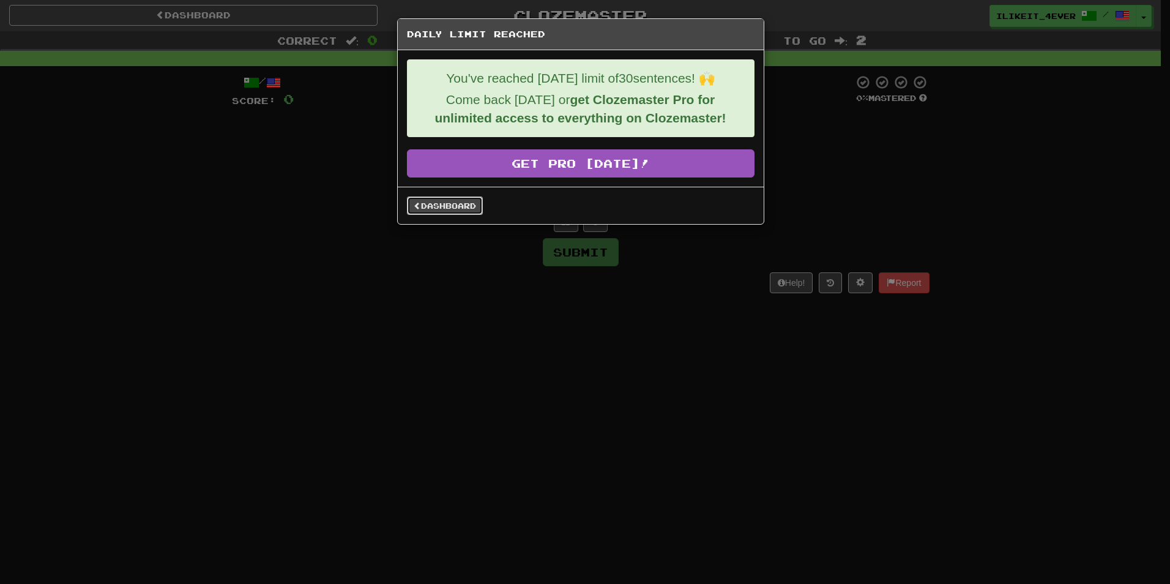
click at [474, 204] on link "Dashboard" at bounding box center [445, 205] width 76 height 18
